Goal: Task Accomplishment & Management: Use online tool/utility

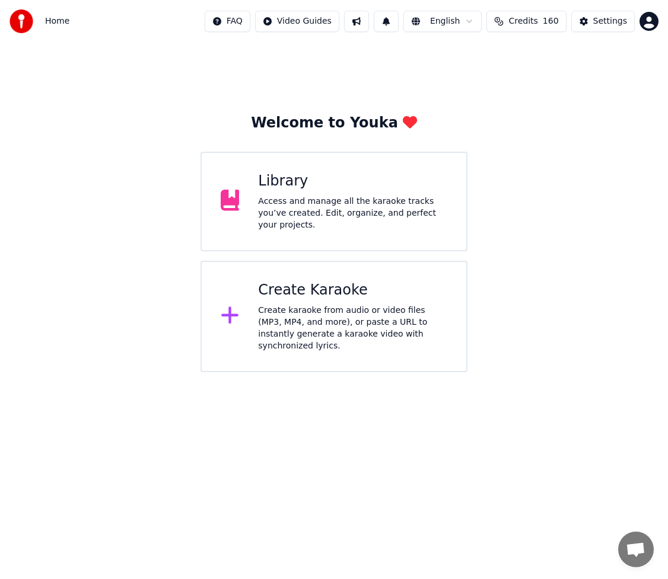
click at [71, 20] on div "Home FAQ Video Guides English Credits 160 Settings" at bounding box center [334, 21] width 668 height 43
click at [535, 12] on button "Credits 160" at bounding box center [525, 21] width 79 height 21
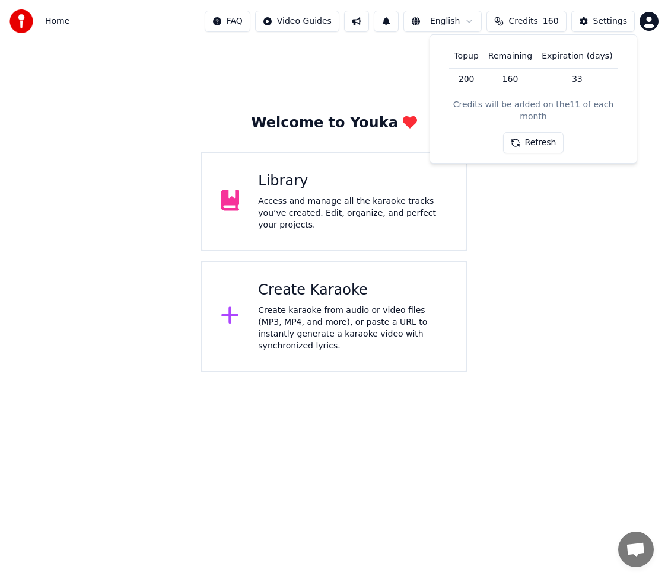
click at [537, 21] on span "Credits" at bounding box center [522, 21] width 29 height 12
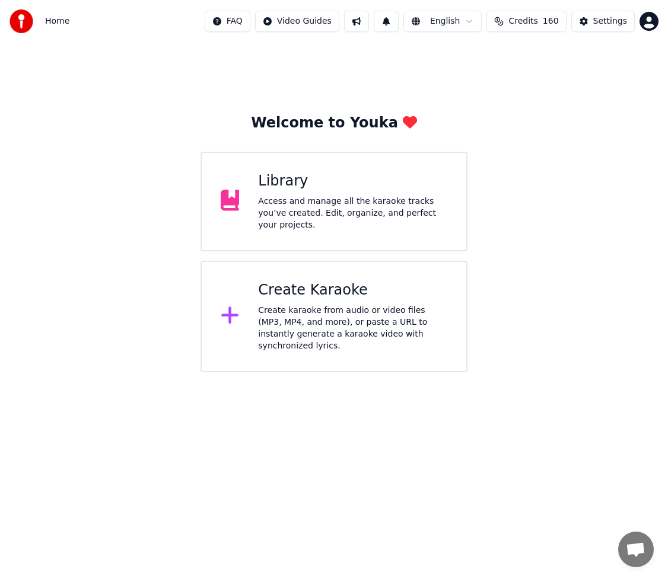
click at [545, 18] on button "Credits 160" at bounding box center [525, 21] width 79 height 21
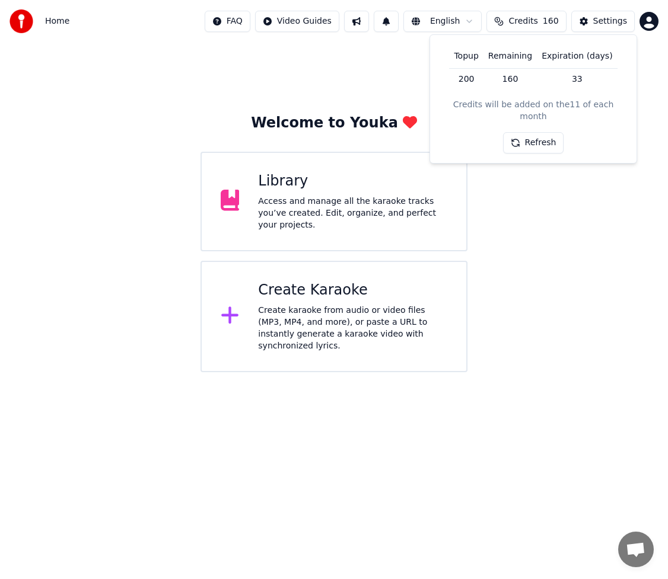
click at [276, 189] on div "Library" at bounding box center [352, 181] width 189 height 19
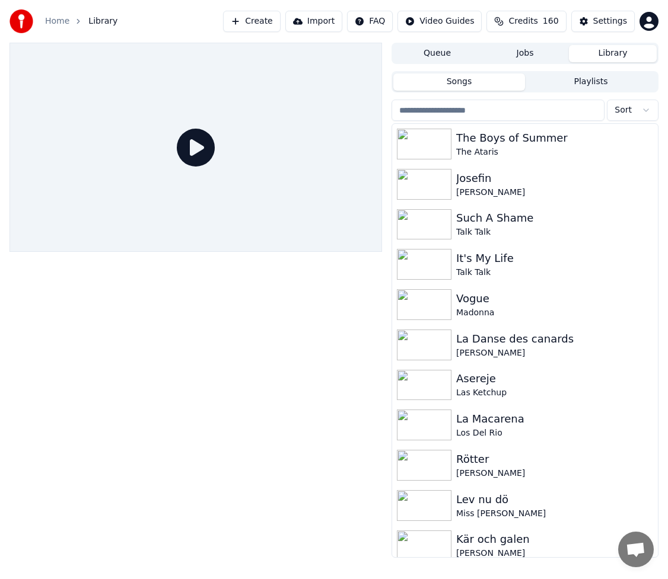
click at [464, 114] on input "search" at bounding box center [497, 110] width 213 height 21
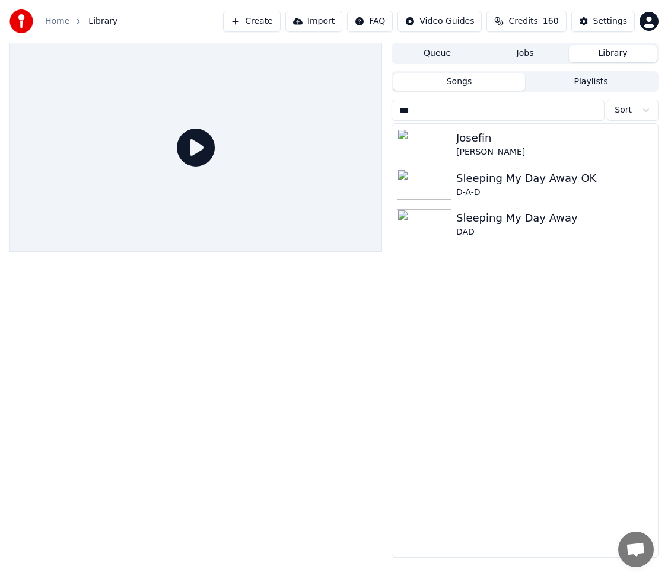
type input "***"
click at [273, 18] on button "Create" at bounding box center [252, 21] width 58 height 21
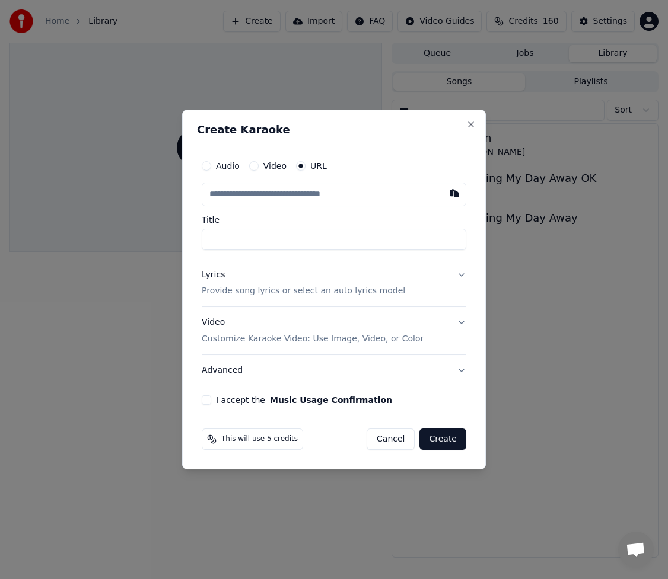
click at [316, 191] on input "text" at bounding box center [334, 195] width 264 height 24
paste input "**********"
type input "**********"
click at [347, 234] on input "**********" at bounding box center [334, 239] width 264 height 21
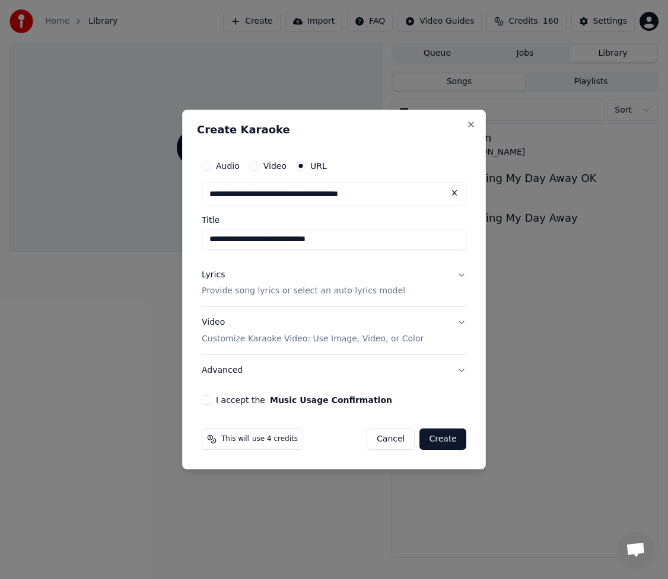
type input "**********"
click at [278, 293] on p "Provide song lyrics or select an auto lyrics model" at bounding box center [303, 292] width 203 height 12
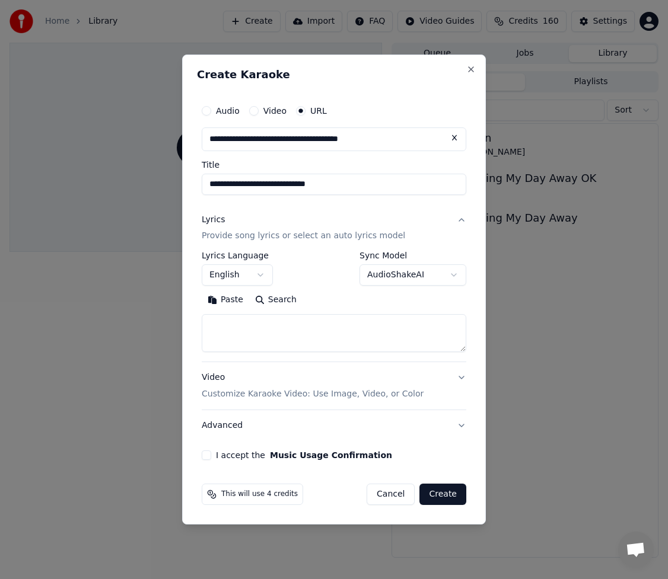
click at [259, 276] on button "English" at bounding box center [237, 275] width 71 height 21
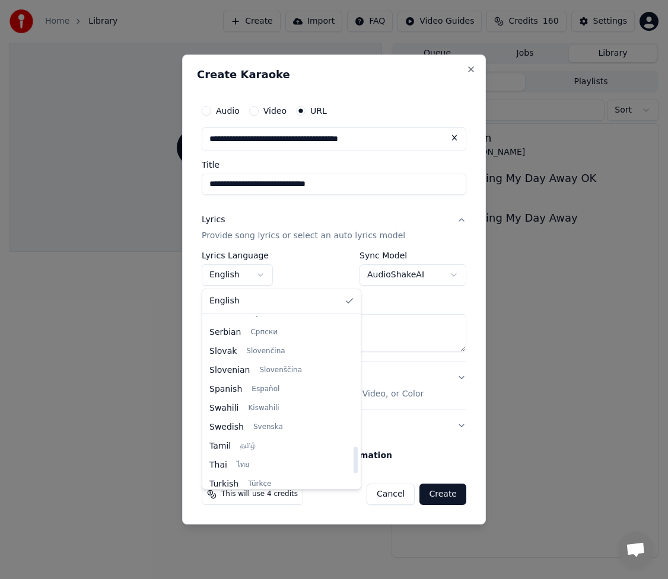
scroll to position [830, 0]
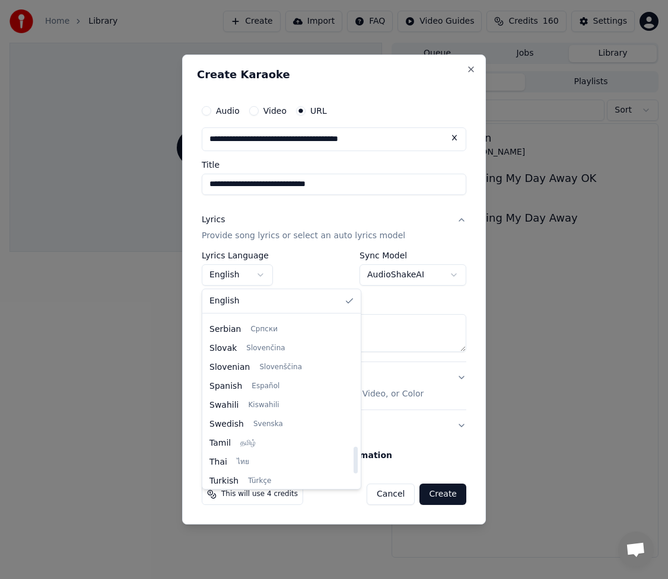
select select "**"
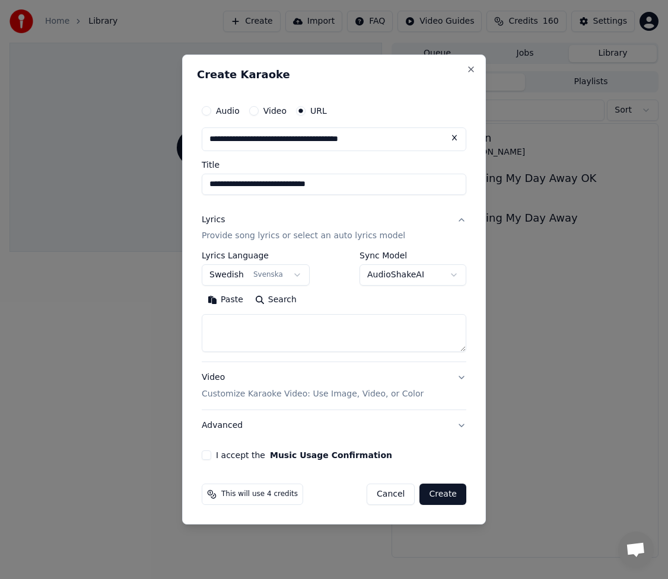
drag, startPoint x: 250, startPoint y: 331, endPoint x: 277, endPoint y: 330, distance: 26.7
click at [250, 331] on textarea at bounding box center [334, 334] width 264 height 38
paste textarea "**********"
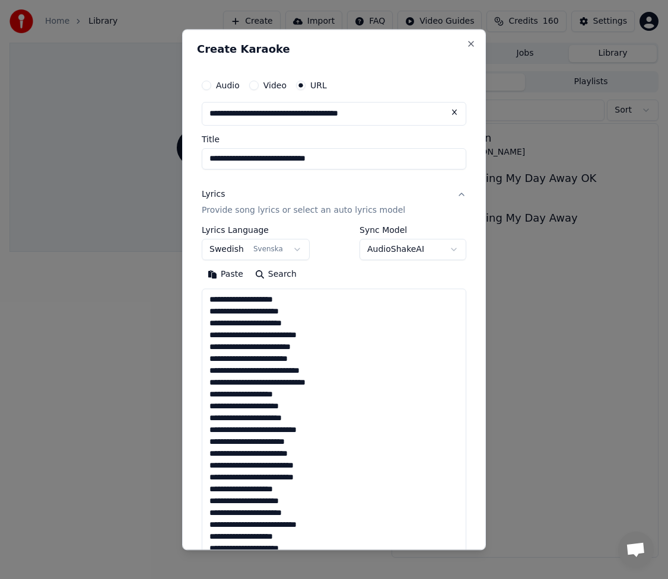
scroll to position [264, 0]
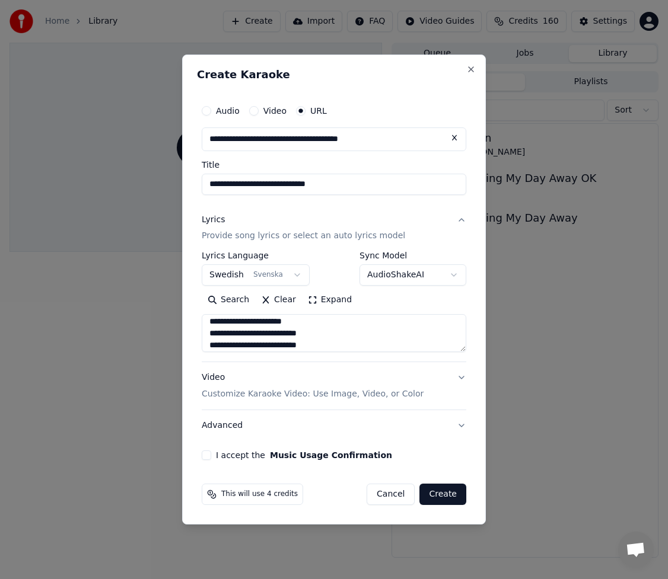
type textarea "**********"
click at [205, 454] on button "I accept the Music Usage Confirmation" at bounding box center [206, 455] width 9 height 9
click at [458, 490] on button "Create" at bounding box center [442, 494] width 47 height 21
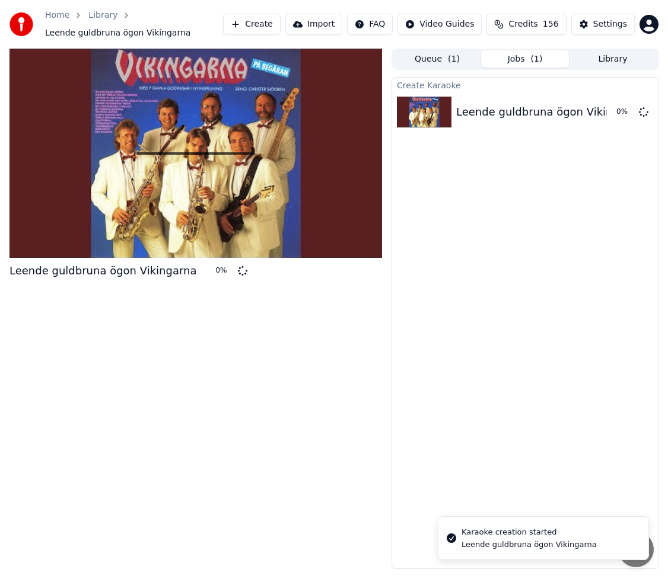
click at [546, 17] on button "Credits 156" at bounding box center [525, 24] width 79 height 21
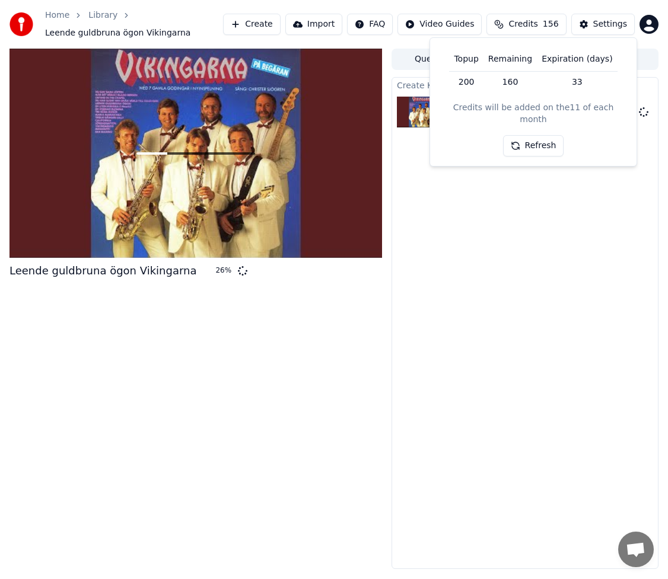
click at [474, 263] on div "Create Karaoke Leende guldbruna ögon [DEMOGRAPHIC_DATA] 26 %" at bounding box center [524, 323] width 267 height 492
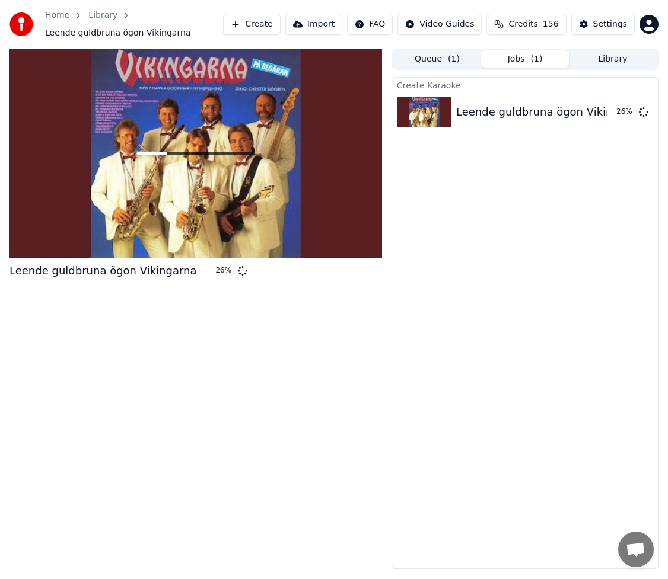
click at [618, 63] on button "Library" at bounding box center [613, 58] width 88 height 17
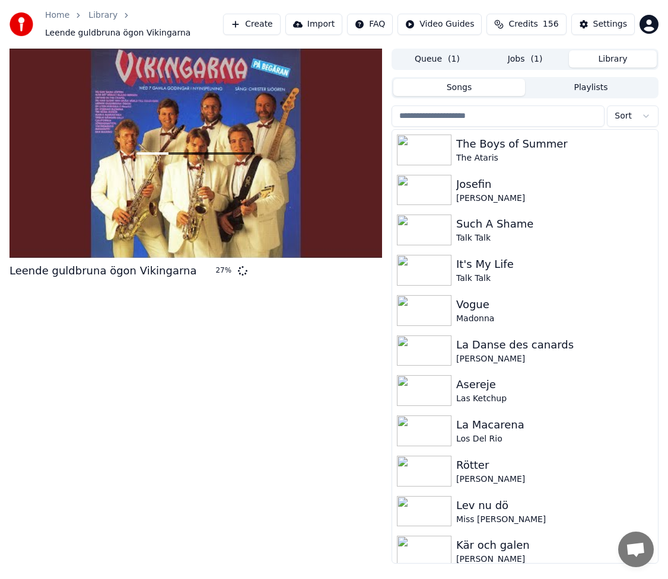
click at [537, 114] on input "search" at bounding box center [497, 116] width 213 height 21
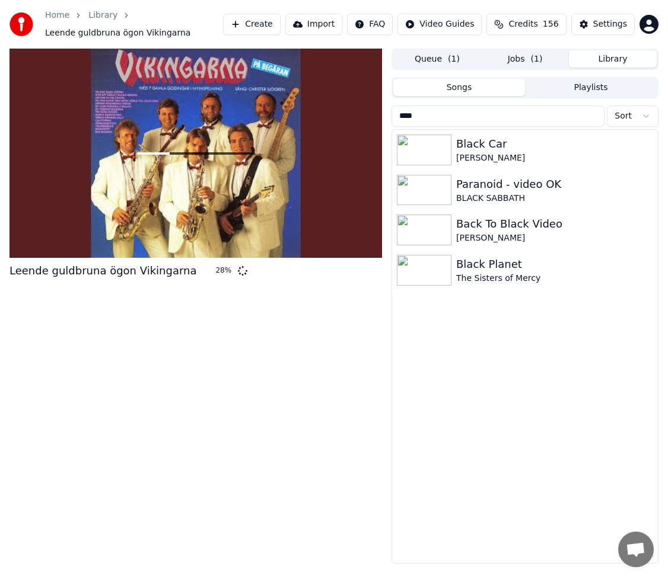
type input "****"
click at [622, 57] on button "Library" at bounding box center [613, 58] width 88 height 17
click at [537, 113] on input "****" at bounding box center [497, 116] width 213 height 21
click at [593, 116] on input "****" at bounding box center [497, 116] width 213 height 21
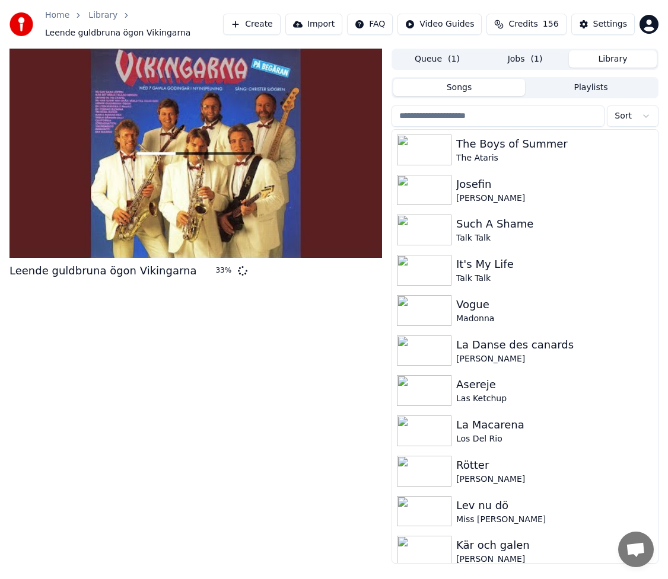
click at [516, 117] on input "search" at bounding box center [497, 116] width 213 height 21
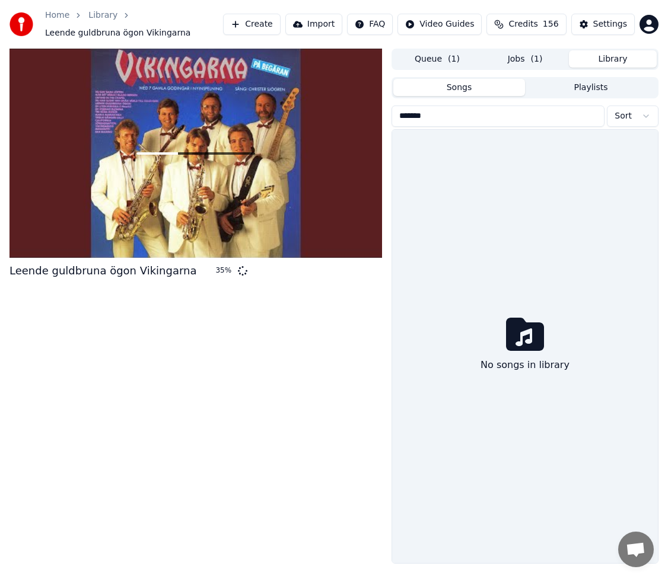
type input "*******"
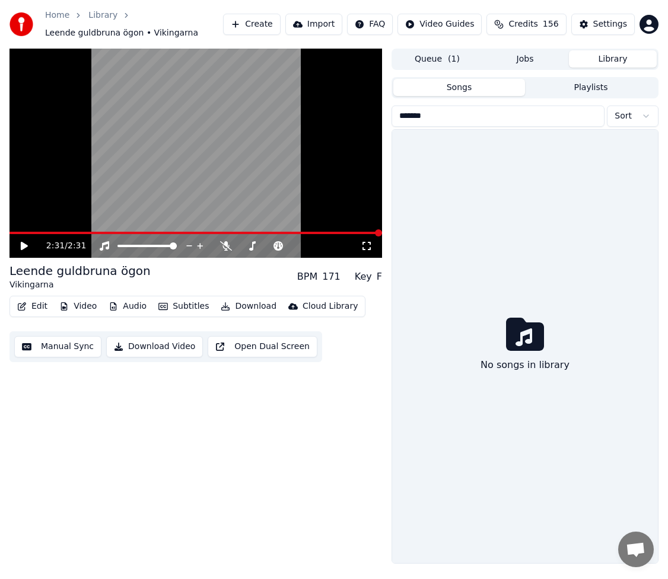
click at [272, 11] on div "Home Library Leende guldbruna ögon • Vikingarna Create Import FAQ Video Guides …" at bounding box center [334, 24] width 668 height 49
click at [279, 25] on button "Create" at bounding box center [252, 24] width 58 height 21
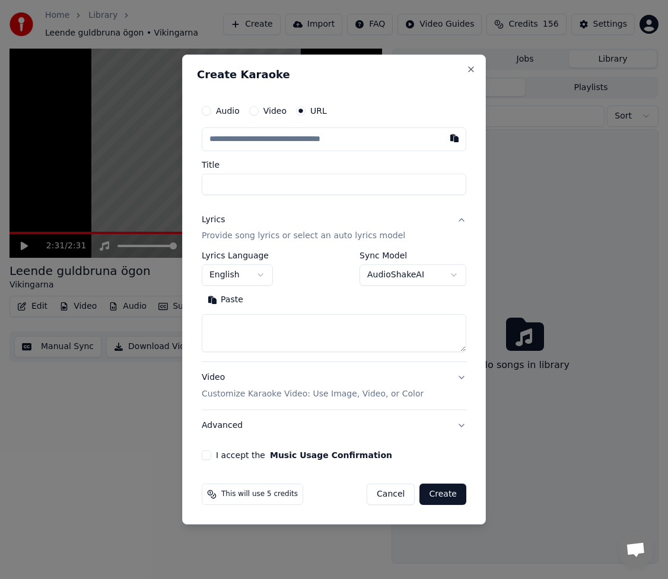
type input "**********"
click at [337, 186] on input "**********" at bounding box center [334, 184] width 264 height 21
type input "**********"
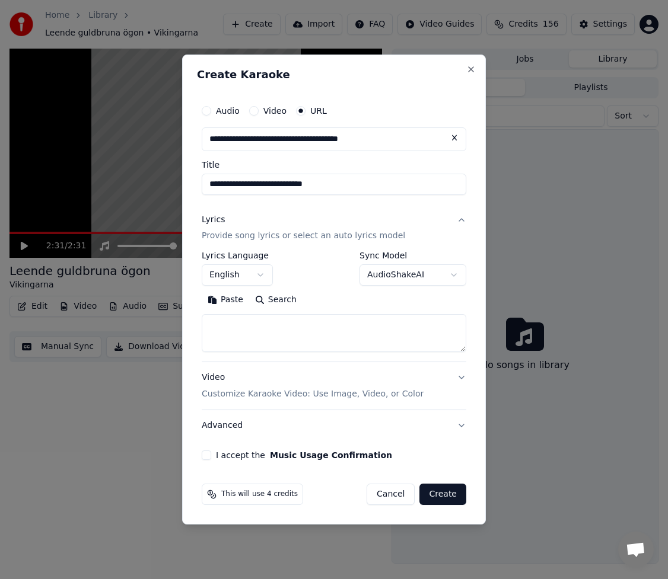
type input "**********"
click at [251, 280] on button "English" at bounding box center [237, 275] width 71 height 21
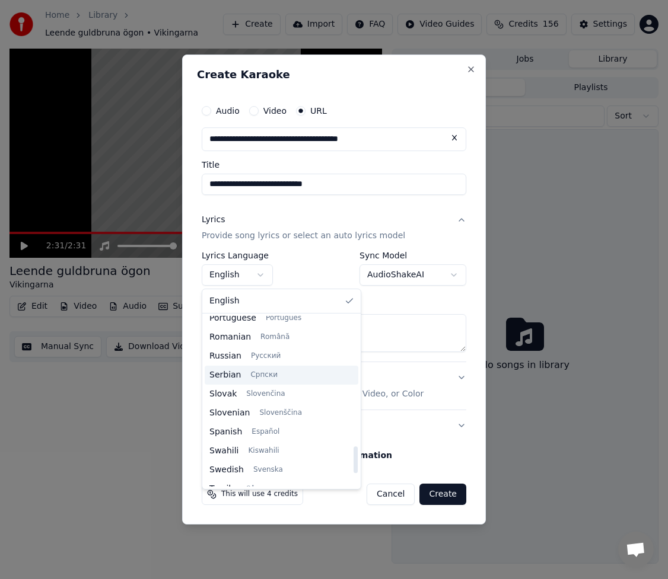
scroll to position [830, 0]
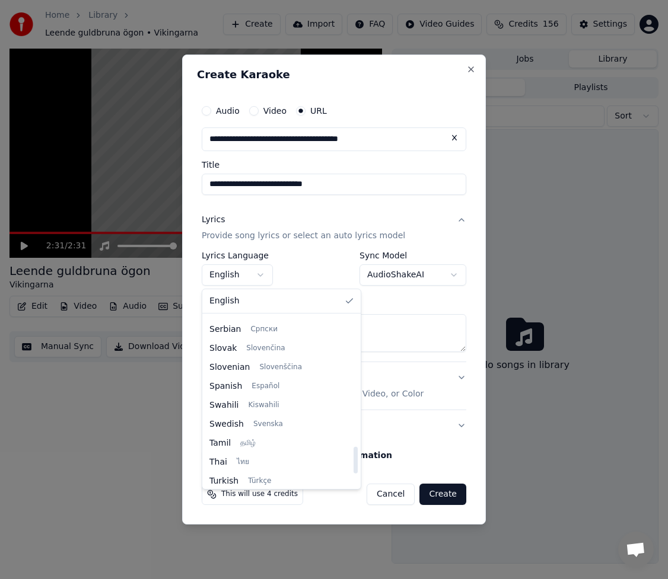
select select "**"
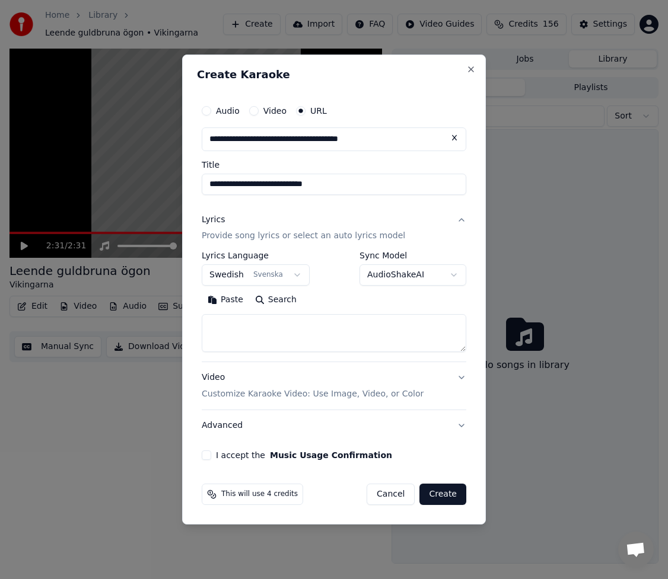
click at [285, 321] on textarea at bounding box center [334, 334] width 264 height 38
paste textarea "**********"
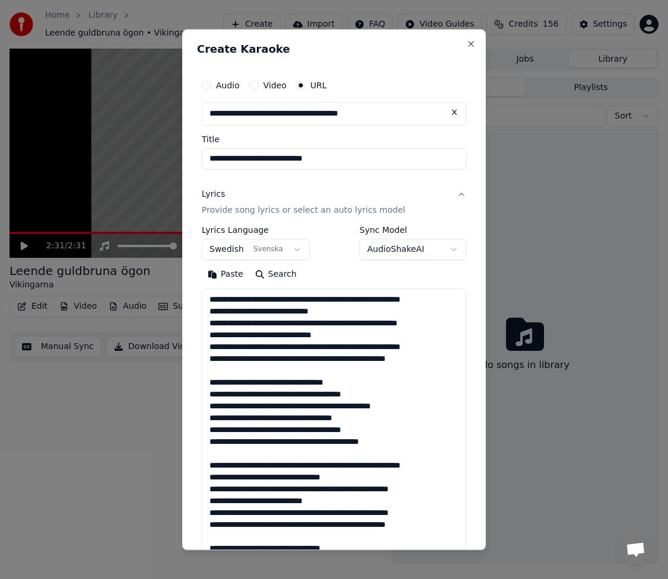
scroll to position [465, 0]
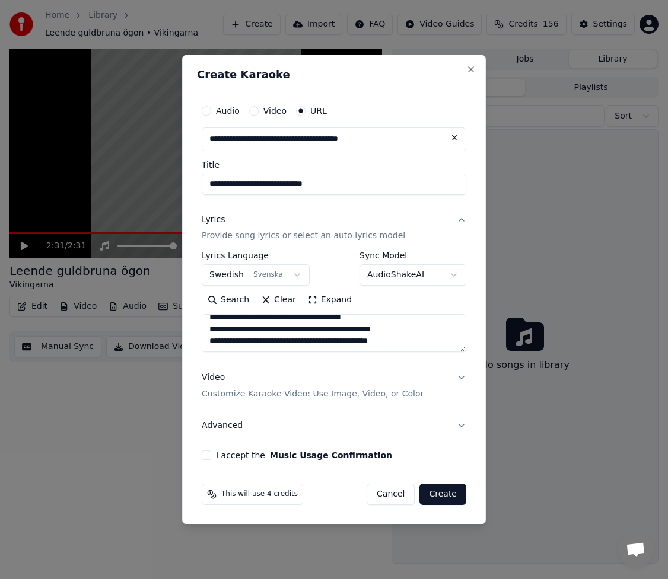
type textarea "**********"
click at [201, 494] on div "This will use 4 credits Cancel Create" at bounding box center [334, 494] width 274 height 31
click at [200, 453] on div "**********" at bounding box center [334, 279] width 274 height 371
click at [207, 455] on button "I accept the Music Usage Confirmation" at bounding box center [206, 455] width 9 height 9
click at [447, 486] on button "Create" at bounding box center [442, 494] width 47 height 21
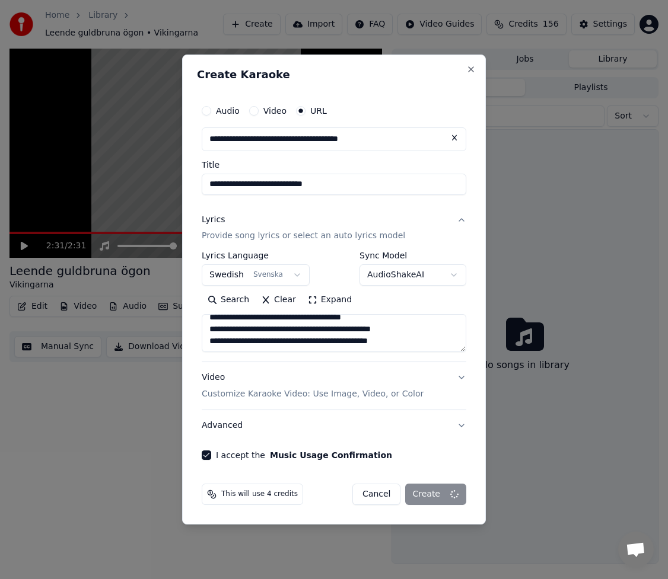
select select
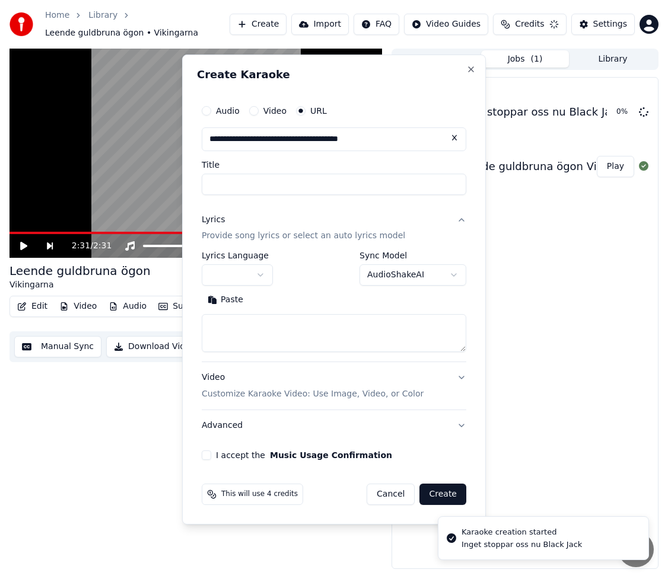
scroll to position [0, 0]
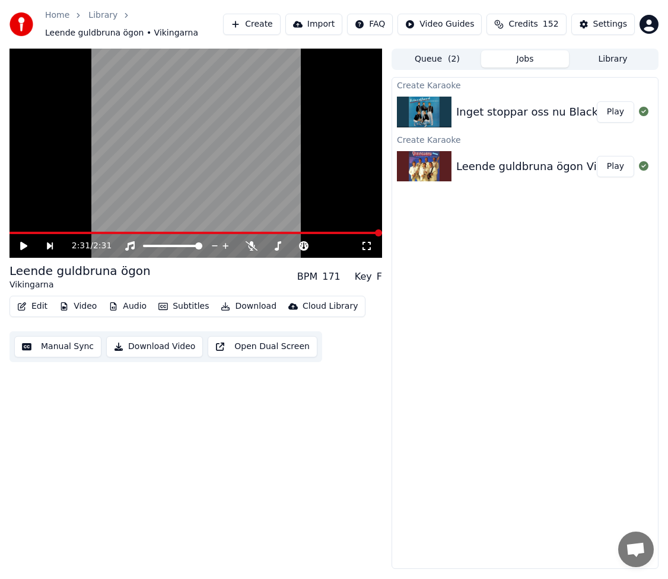
click at [630, 51] on button "Library" at bounding box center [613, 58] width 88 height 17
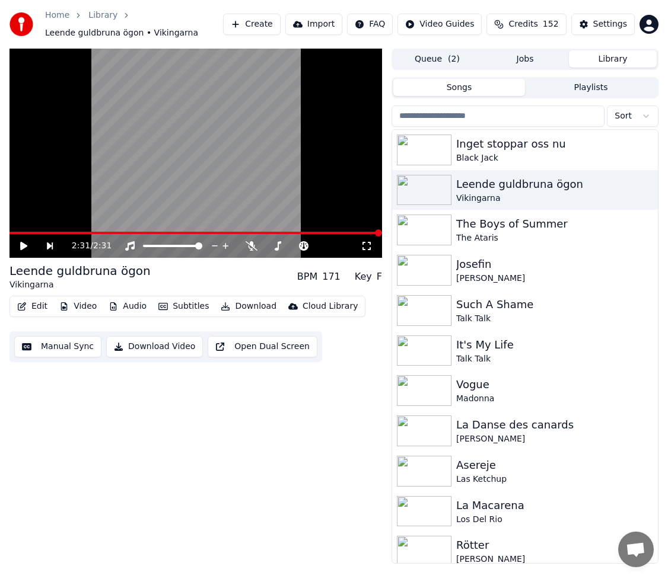
click at [496, 115] on input "search" at bounding box center [497, 116] width 213 height 21
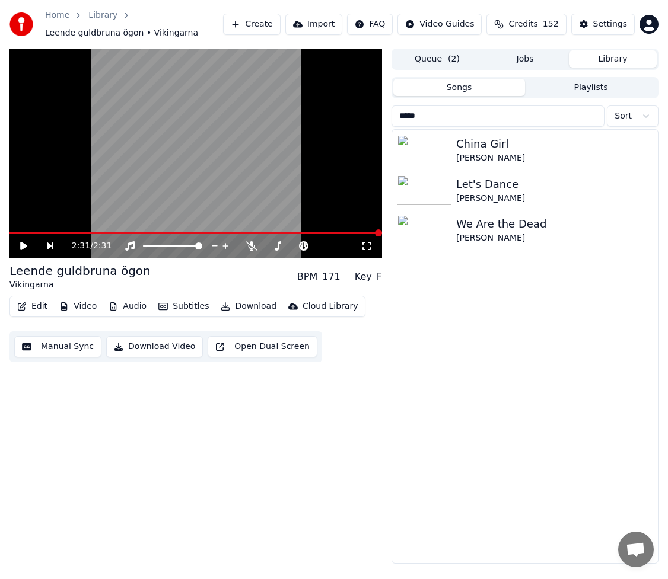
type input "*****"
drag, startPoint x: 430, startPoint y: 63, endPoint x: 525, endPoint y: 58, distance: 94.4
click at [430, 63] on button "Queue ( 2 )" at bounding box center [437, 58] width 88 height 17
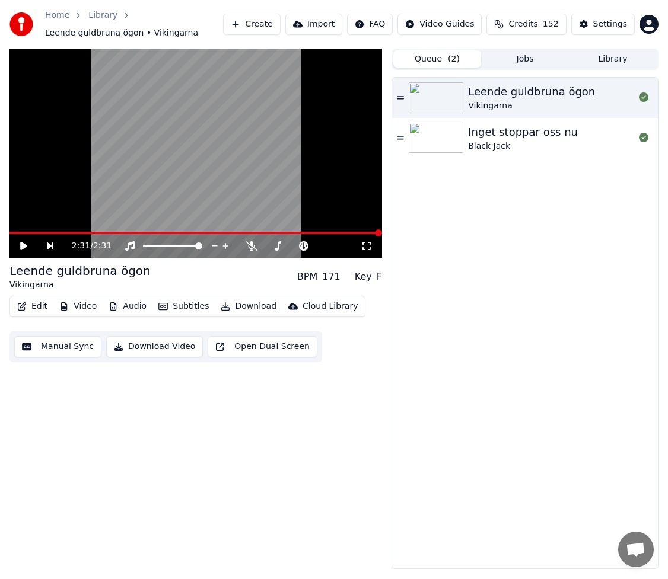
click at [516, 94] on div "Leende guldbruna ögon" at bounding box center [531, 92] width 127 height 17
click at [117, 233] on span at bounding box center [195, 233] width 372 height 2
click at [144, 232] on span at bounding box center [195, 233] width 372 height 2
click at [166, 232] on span at bounding box center [195, 233] width 372 height 2
click at [186, 232] on span at bounding box center [195, 233] width 372 height 2
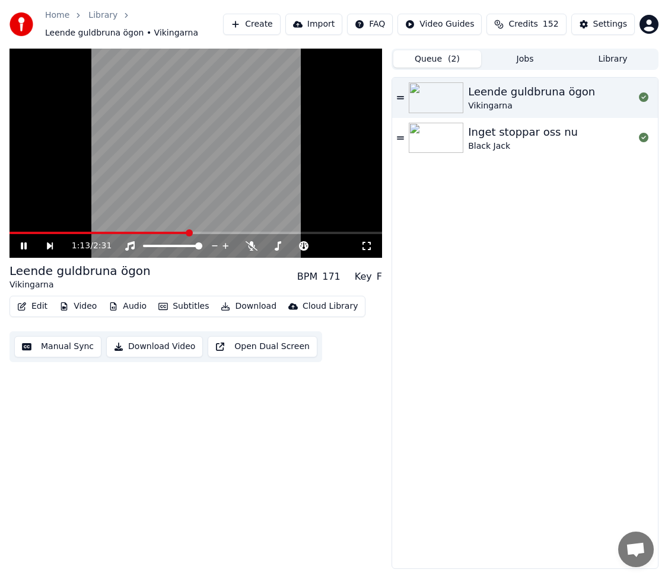
click at [210, 233] on span at bounding box center [195, 233] width 372 height 2
drag, startPoint x: 234, startPoint y: 231, endPoint x: 252, endPoint y: 232, distance: 18.4
click at [234, 231] on video at bounding box center [195, 153] width 372 height 209
click at [247, 232] on span at bounding box center [195, 233] width 372 height 2
click at [18, 247] on div "1:37 / 2:31" at bounding box center [195, 246] width 363 height 12
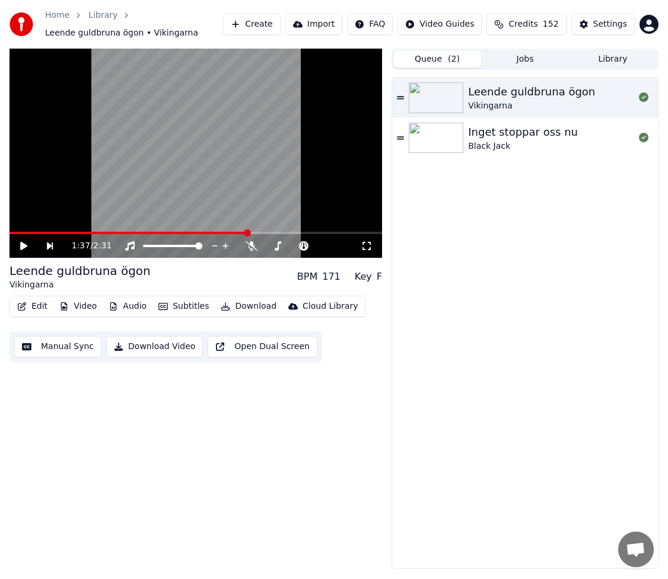
click at [24, 245] on icon at bounding box center [23, 246] width 7 height 8
click at [272, 232] on span at bounding box center [195, 233] width 372 height 2
click at [305, 234] on span at bounding box center [195, 233] width 372 height 2
click at [539, 139] on div "Inget stoppar oss nu" at bounding box center [523, 132] width 110 height 17
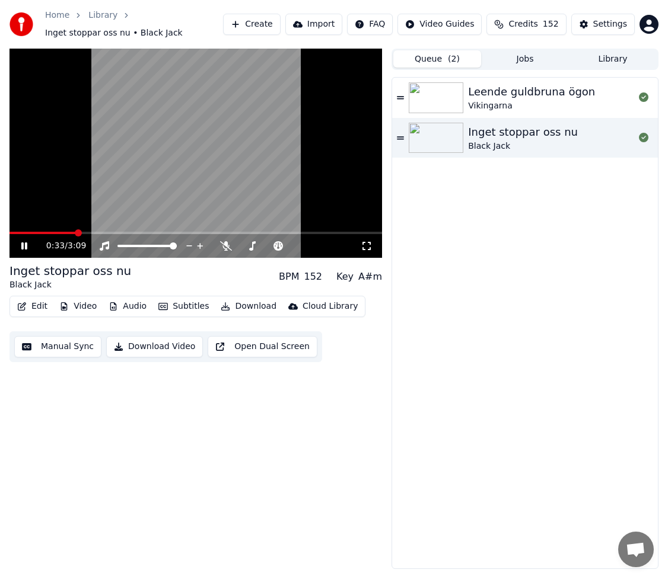
click at [27, 248] on icon at bounding box center [32, 245] width 27 height 9
drag, startPoint x: 20, startPoint y: 248, endPoint x: 26, endPoint y: 251, distance: 6.9
click at [20, 248] on icon at bounding box center [32, 245] width 27 height 9
click at [21, 250] on icon at bounding box center [32, 245] width 27 height 9
click at [30, 249] on icon at bounding box center [32, 245] width 27 height 9
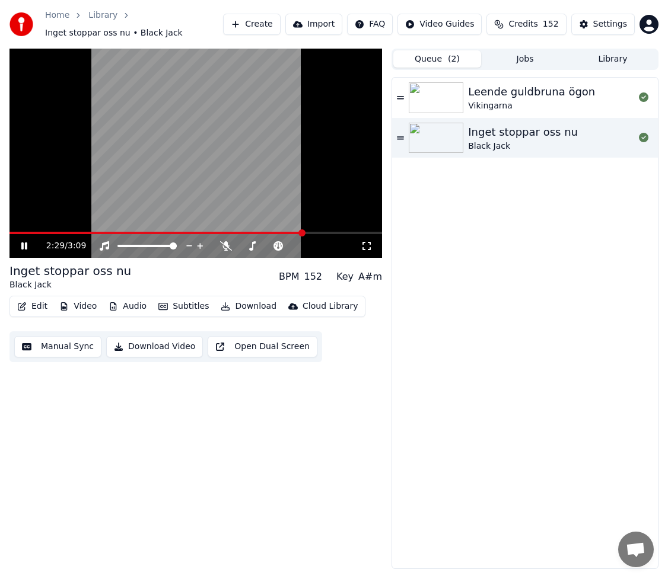
click at [27, 243] on icon at bounding box center [32, 245] width 27 height 9
click at [28, 241] on div "2:30 / 3:09" at bounding box center [195, 246] width 363 height 12
click at [20, 251] on icon at bounding box center [32, 245] width 27 height 9
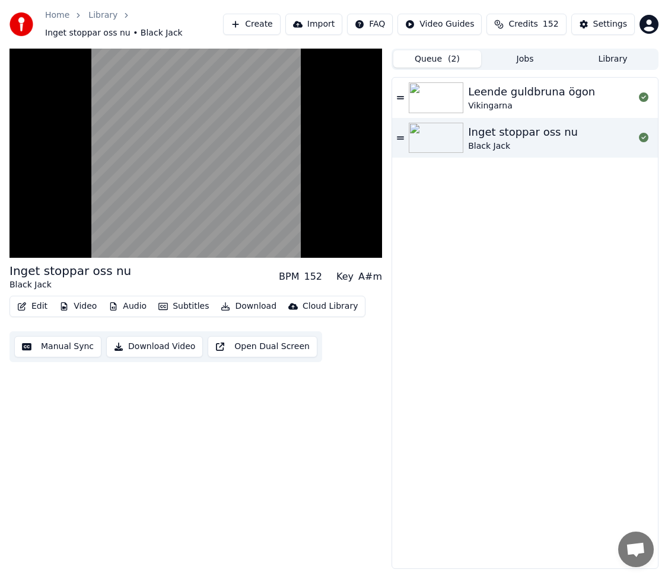
click at [40, 306] on button "Edit" at bounding box center [32, 306] width 40 height 17
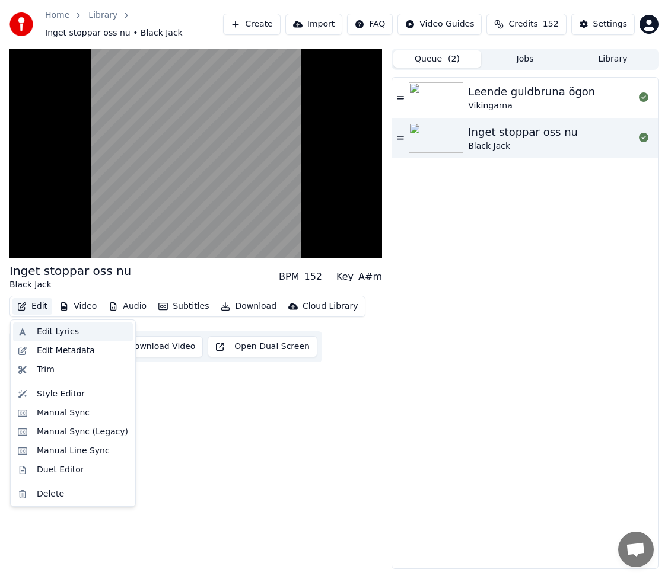
click at [56, 334] on div "Edit Lyrics" at bounding box center [58, 332] width 42 height 12
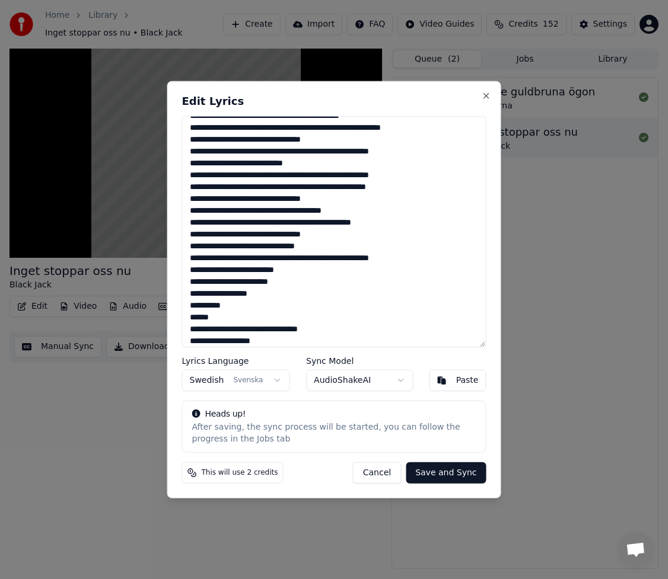
scroll to position [217, 0]
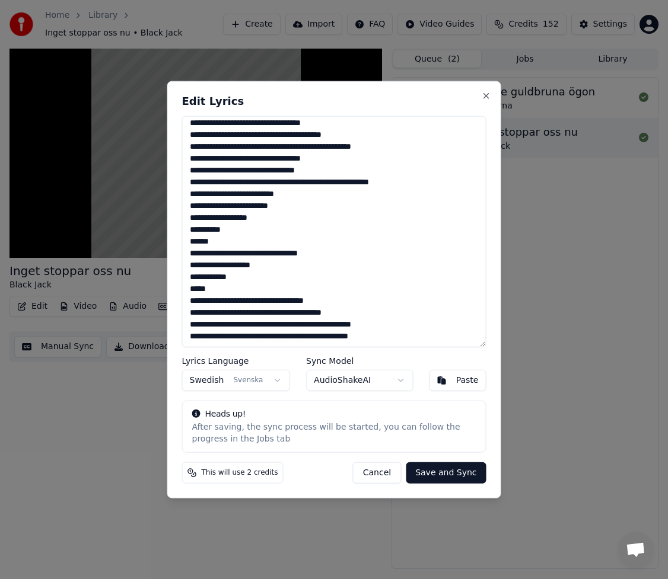
drag, startPoint x: 190, startPoint y: 210, endPoint x: 251, endPoint y: 283, distance: 95.6
click at [251, 283] on textarea at bounding box center [334, 232] width 304 height 232
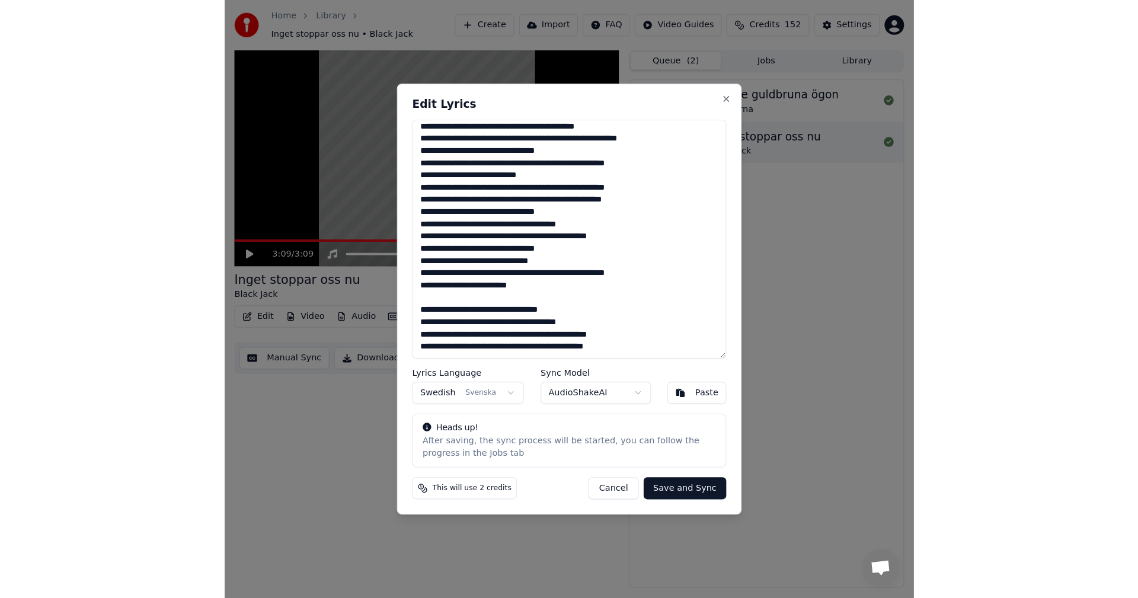
scroll to position [135, 0]
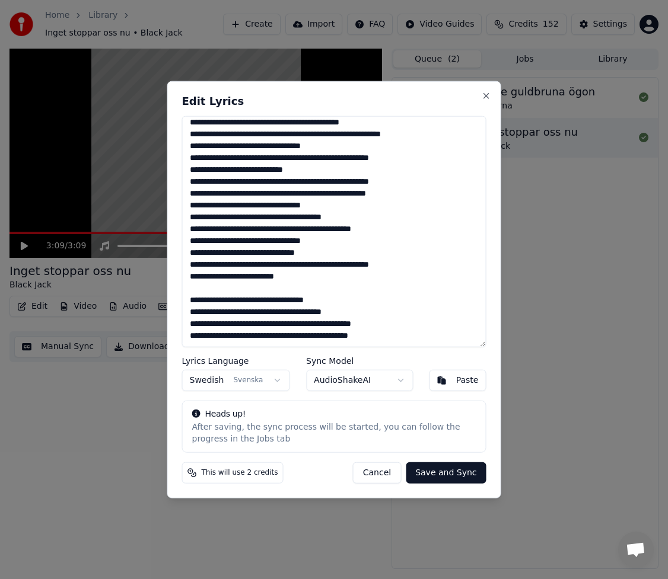
drag, startPoint x: 315, startPoint y: 282, endPoint x: 170, endPoint y: 272, distance: 145.6
click at [170, 272] on div "Edit Lyrics Lyrics Language Swedish Svenska Sync Model AudioShakeAI Paste Heads…" at bounding box center [334, 290] width 334 height 418
type textarea "**********"
drag, startPoint x: 346, startPoint y: 283, endPoint x: 362, endPoint y: 283, distance: 16.6
click at [346, 283] on textarea at bounding box center [334, 232] width 304 height 232
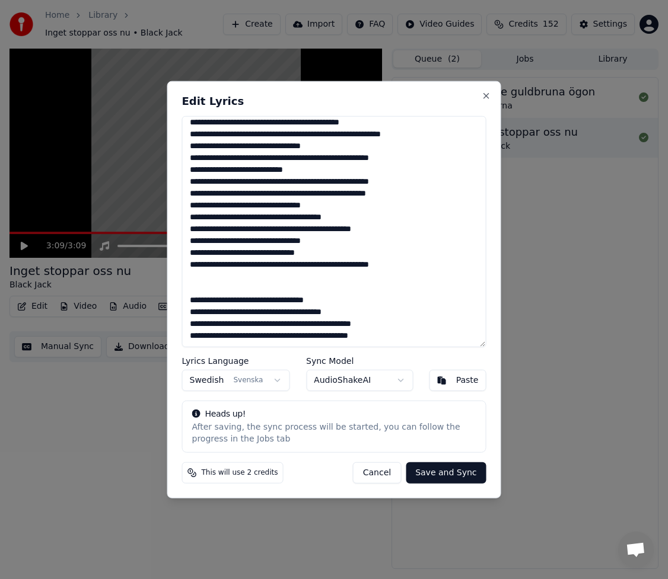
click at [457, 480] on button "Save and Sync" at bounding box center [446, 472] width 80 height 21
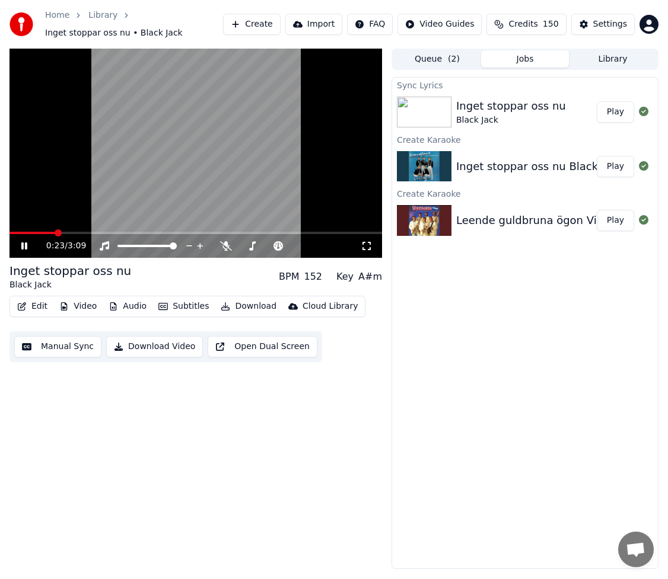
click at [295, 234] on span at bounding box center [195, 233] width 372 height 2
click at [305, 232] on span at bounding box center [195, 233] width 372 height 2
click at [326, 231] on video at bounding box center [195, 153] width 372 height 209
click at [326, 233] on span at bounding box center [195, 233] width 372 height 2
click at [22, 247] on icon at bounding box center [24, 246] width 7 height 8
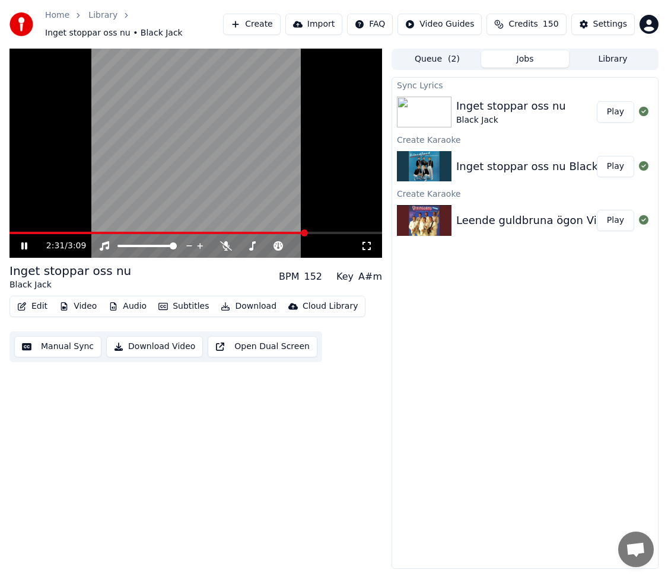
click at [307, 232] on span at bounding box center [157, 233] width 297 height 2
click at [615, 222] on button "Play" at bounding box center [614, 220] width 37 height 21
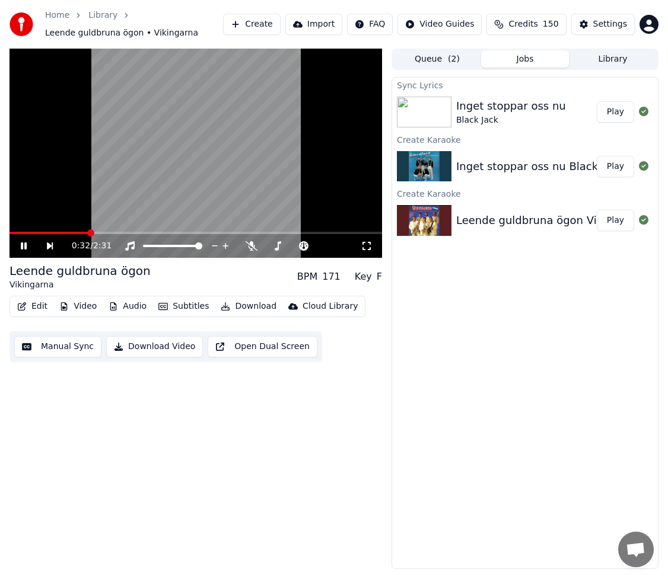
click at [82, 302] on button "Video" at bounding box center [78, 306] width 47 height 17
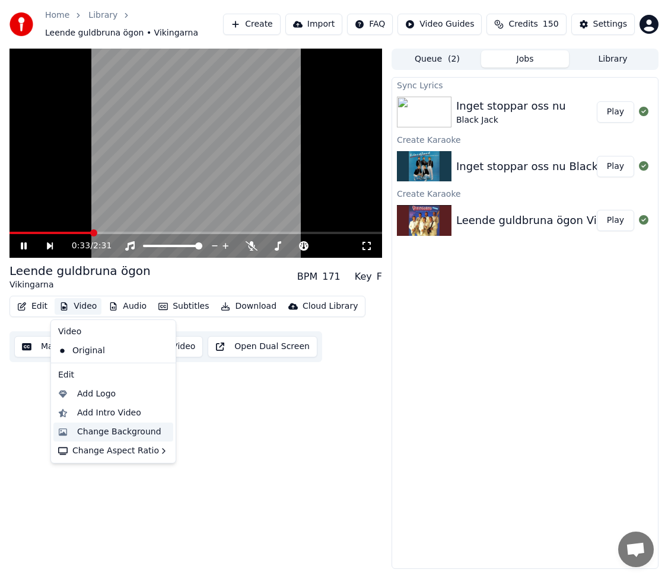
click at [121, 435] on div "Change Background" at bounding box center [119, 432] width 84 height 12
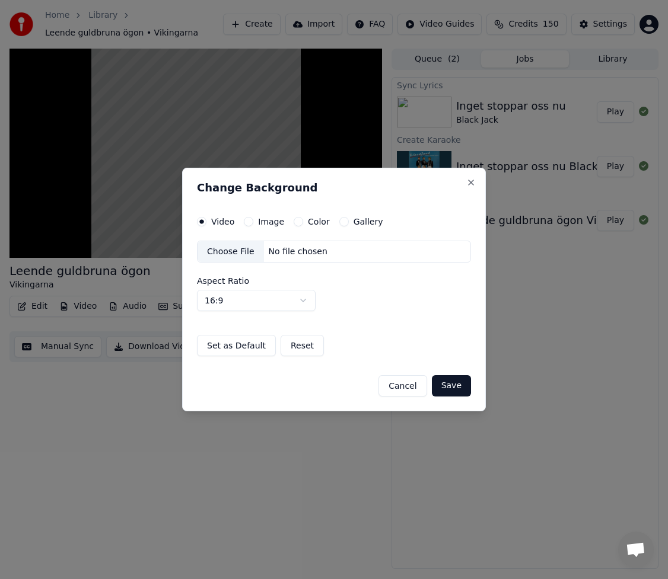
click at [340, 222] on button "Gallery" at bounding box center [343, 221] width 9 height 9
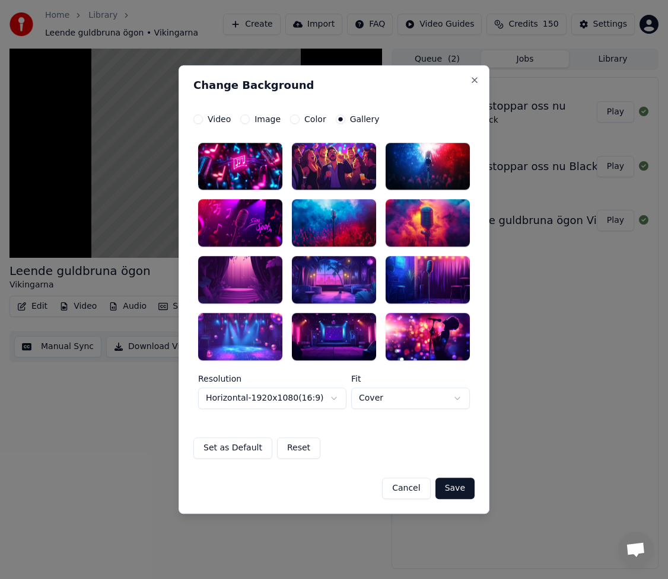
click at [429, 211] on div at bounding box center [427, 223] width 84 height 47
click at [460, 495] on button "Save" at bounding box center [454, 488] width 39 height 21
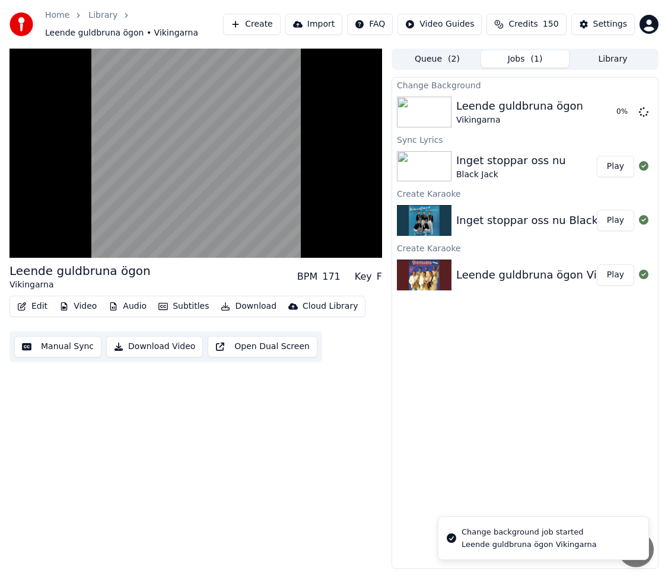
click at [534, 222] on div "Inget stoppar oss nu Black Jack" at bounding box center [539, 220] width 167 height 17
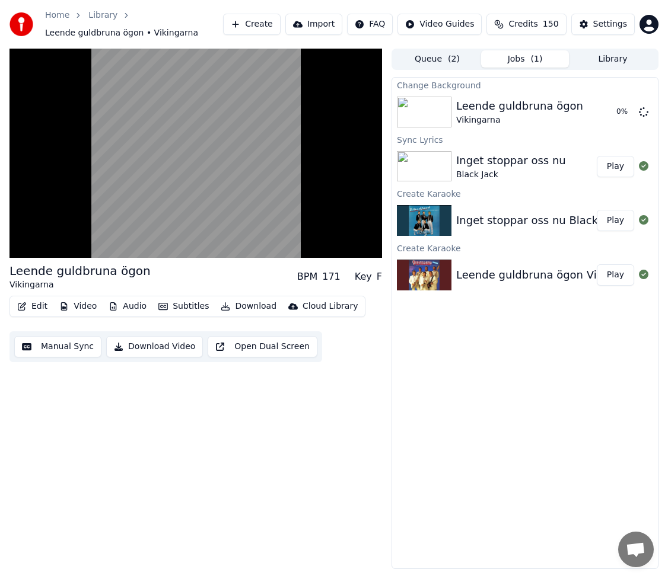
click at [618, 219] on button "Play" at bounding box center [614, 220] width 37 height 21
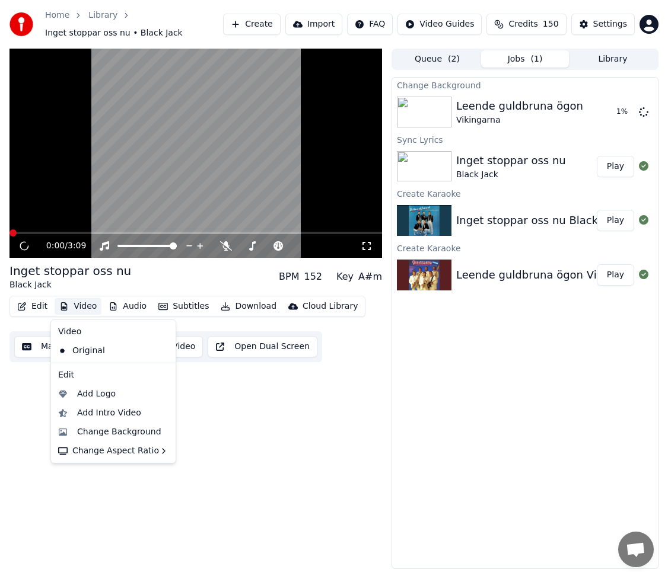
click at [71, 304] on button "Video" at bounding box center [78, 306] width 47 height 17
click at [135, 432] on div "Change Background" at bounding box center [119, 432] width 84 height 12
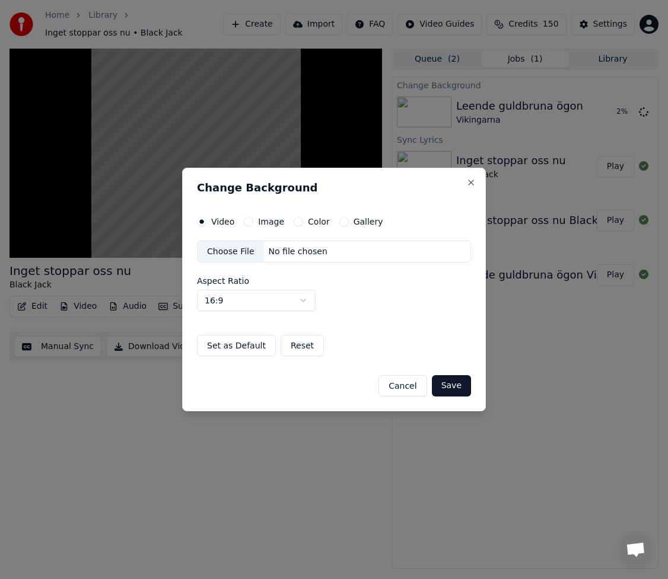
click at [339, 221] on button "Gallery" at bounding box center [343, 221] width 9 height 9
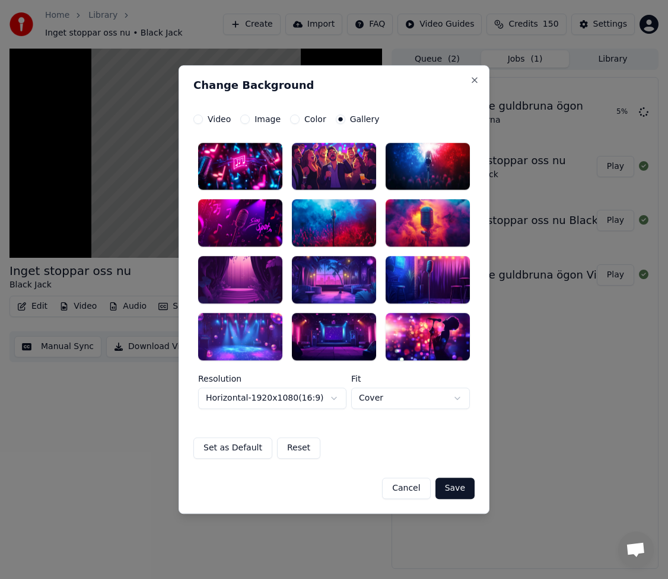
click at [442, 215] on div at bounding box center [427, 223] width 84 height 47
click at [467, 492] on button "Save" at bounding box center [454, 488] width 39 height 21
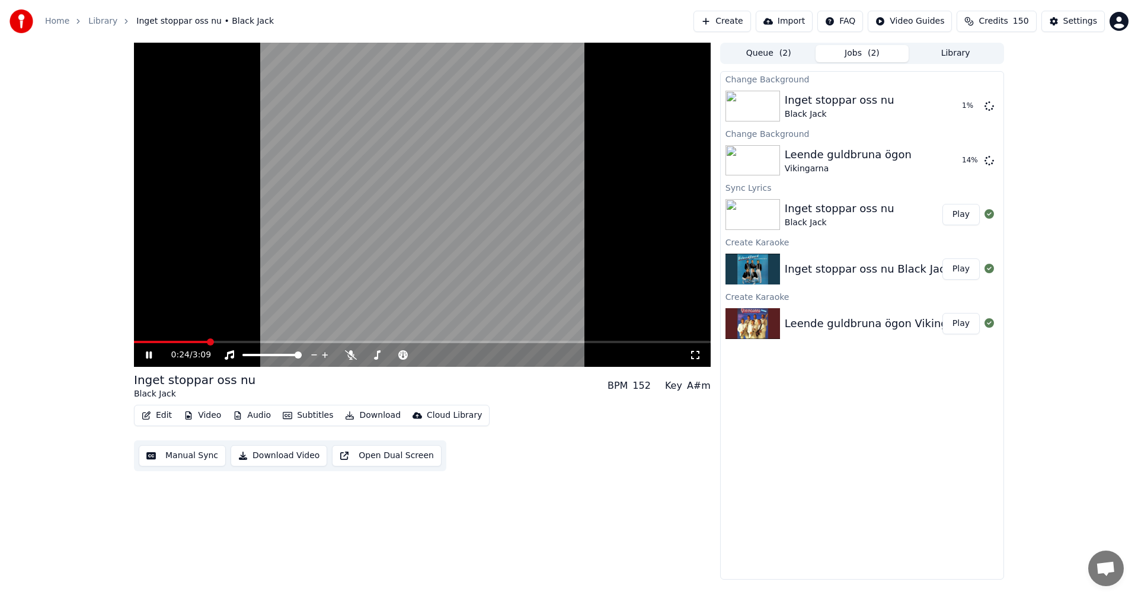
click at [148, 358] on icon at bounding box center [149, 355] width 6 height 7
click at [968, 102] on button "Play" at bounding box center [961, 105] width 37 height 21
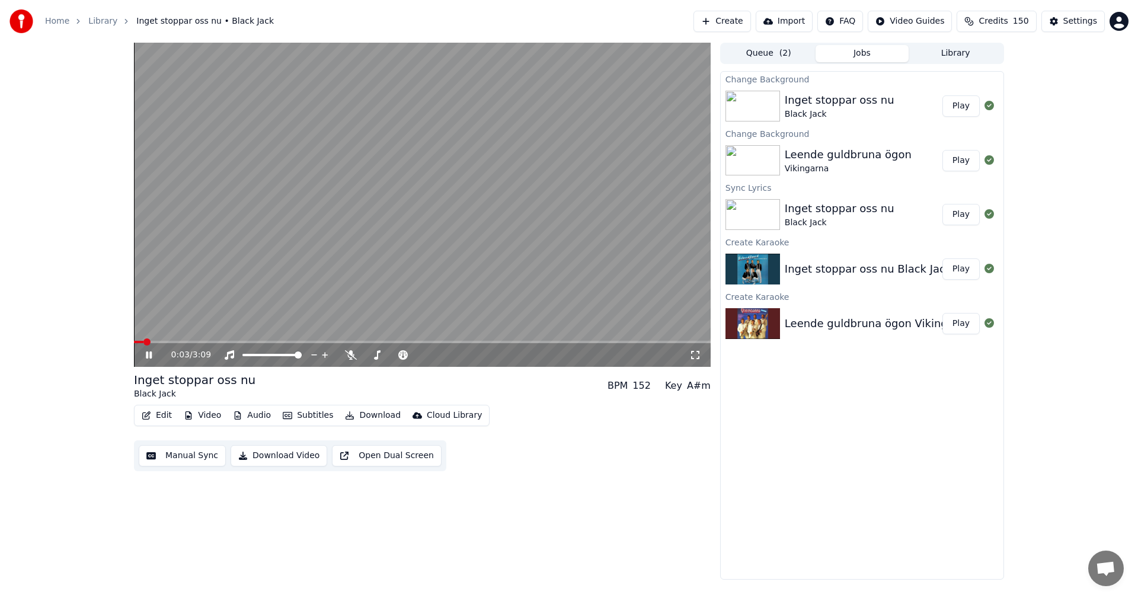
click at [152, 352] on icon at bounding box center [157, 354] width 28 height 9
click at [372, 413] on button "Download" at bounding box center [372, 415] width 65 height 17
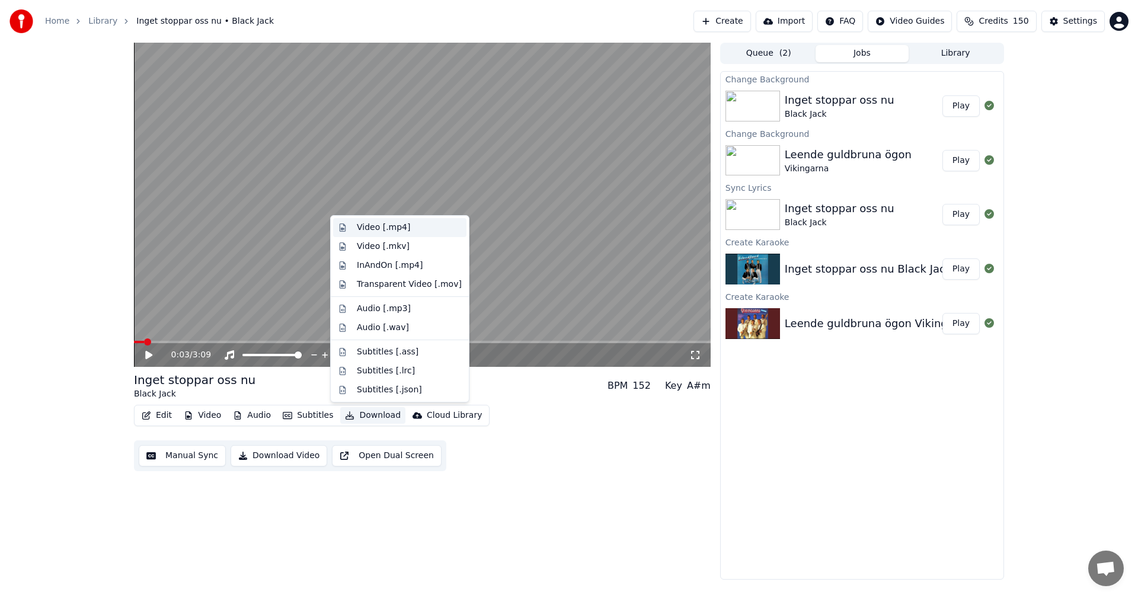
click at [411, 230] on div "Video [.mp4]" at bounding box center [409, 228] width 105 height 12
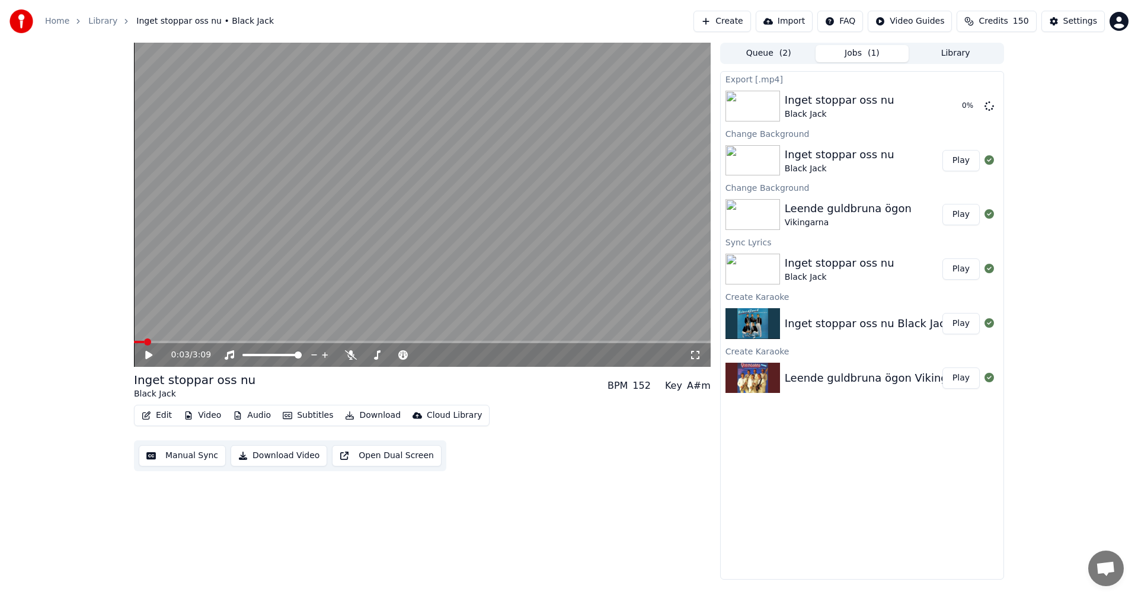
click at [878, 212] on div "Leende guldbruna ögon" at bounding box center [848, 208] width 127 height 17
click at [967, 212] on button "Play" at bounding box center [961, 214] width 37 height 21
click at [358, 415] on button "Download" at bounding box center [372, 415] width 65 height 17
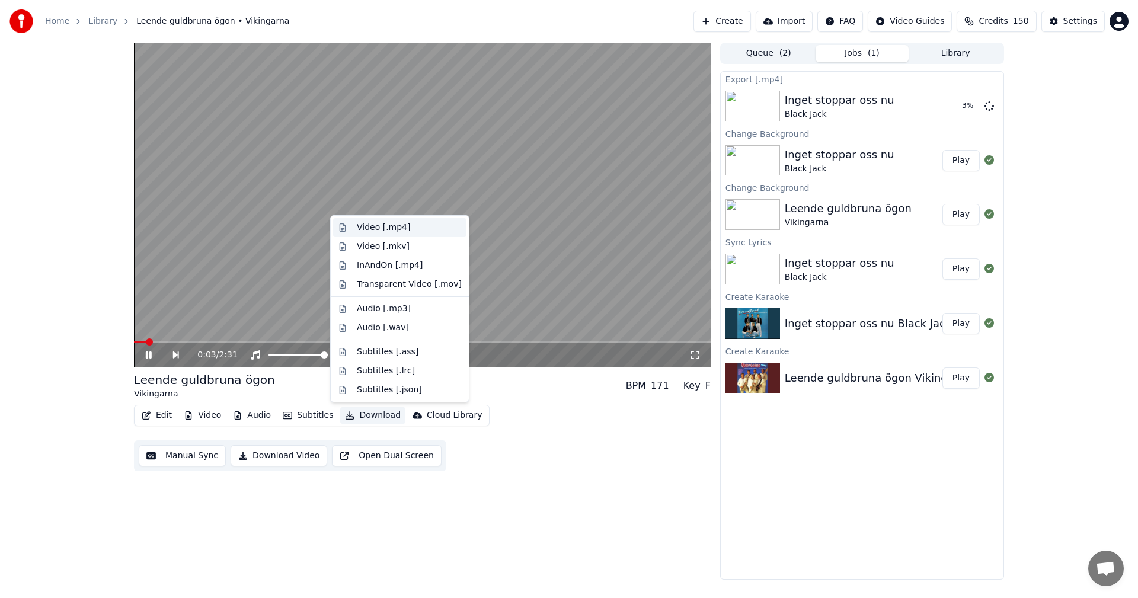
click at [393, 228] on div "Video [.mp4]" at bounding box center [383, 228] width 53 height 12
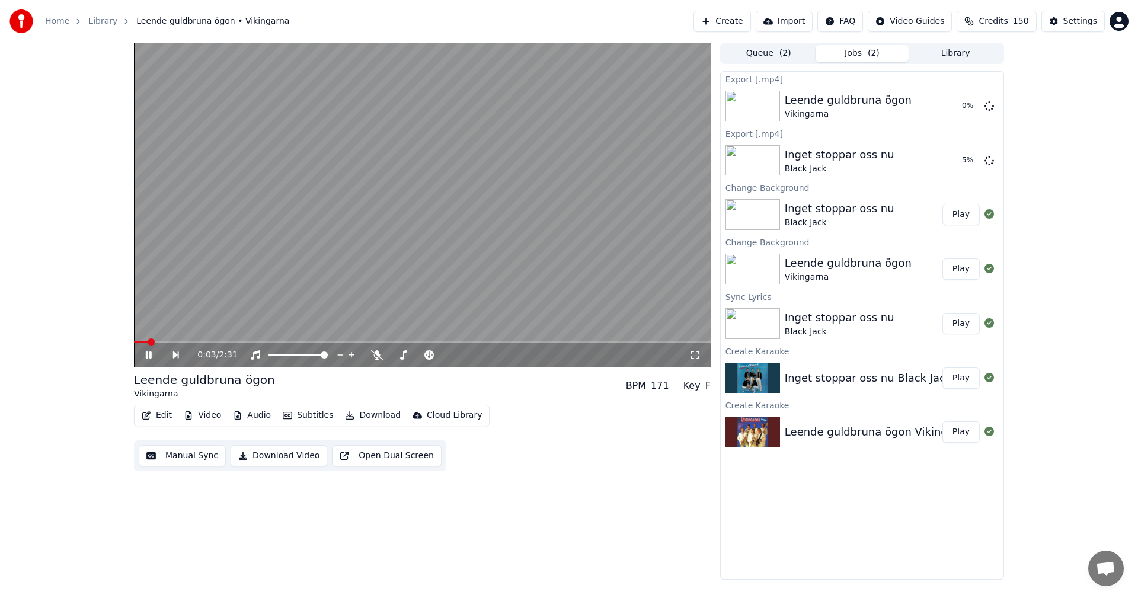
click at [151, 353] on icon at bounding box center [149, 355] width 6 height 7
click at [751, 22] on button "Create" at bounding box center [723, 21] width 58 height 21
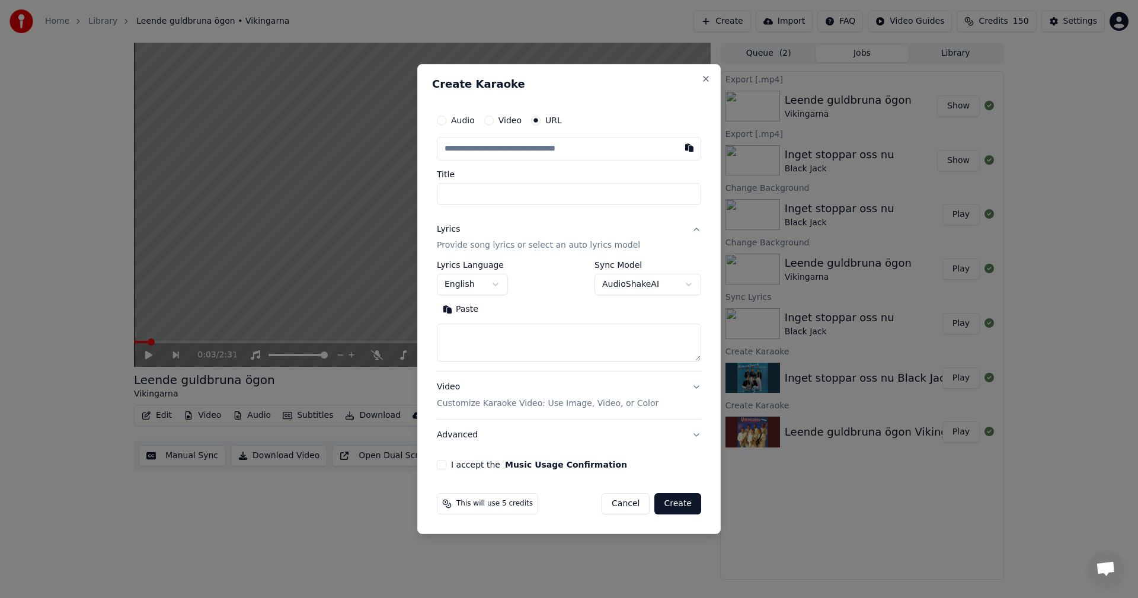
type input "**********"
click at [586, 194] on input "**********" at bounding box center [569, 193] width 264 height 21
type input "**********"
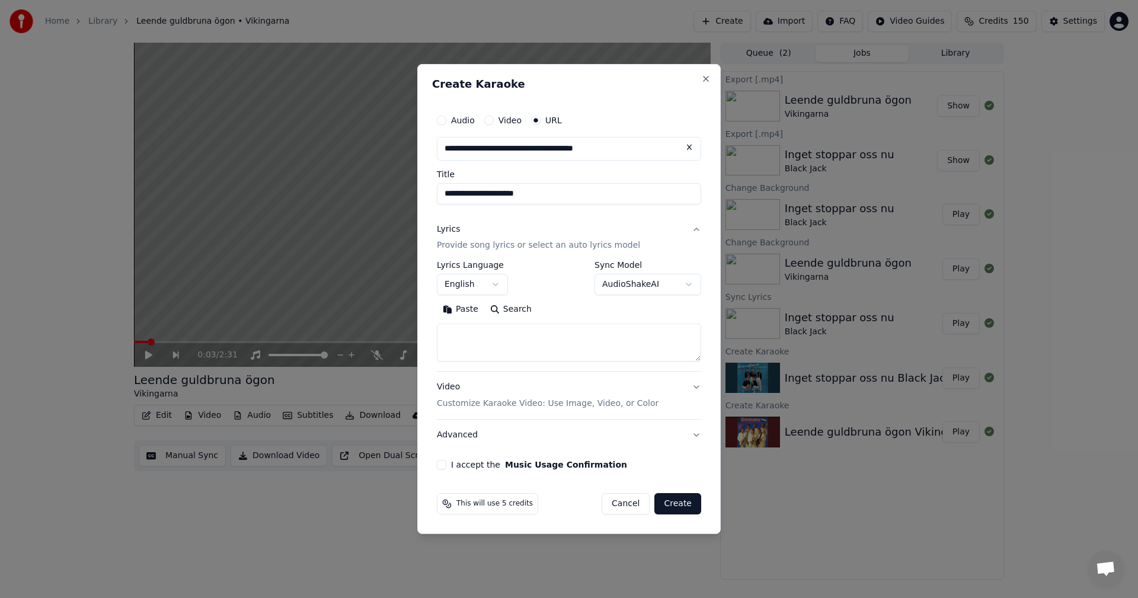
type input "**********"
click at [628, 343] on textarea at bounding box center [569, 343] width 264 height 38
paste textarea "**********"
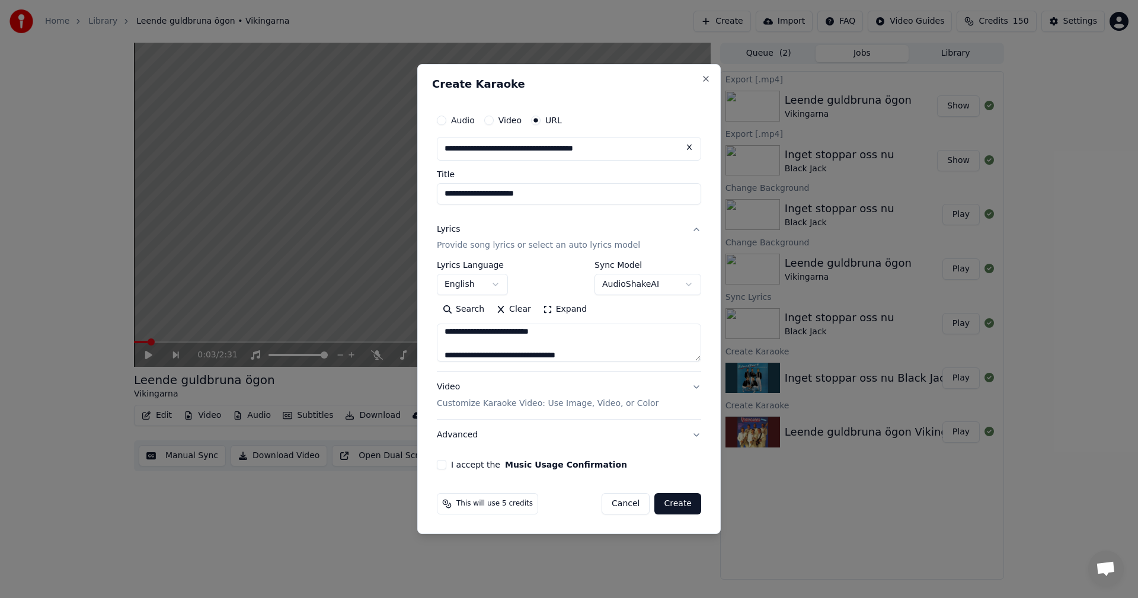
scroll to position [620, 0]
type textarea "**********"
click at [440, 463] on button "I accept the Music Usage Confirmation" at bounding box center [441, 464] width 9 height 9
click at [681, 506] on button "Create" at bounding box center [678, 503] width 47 height 21
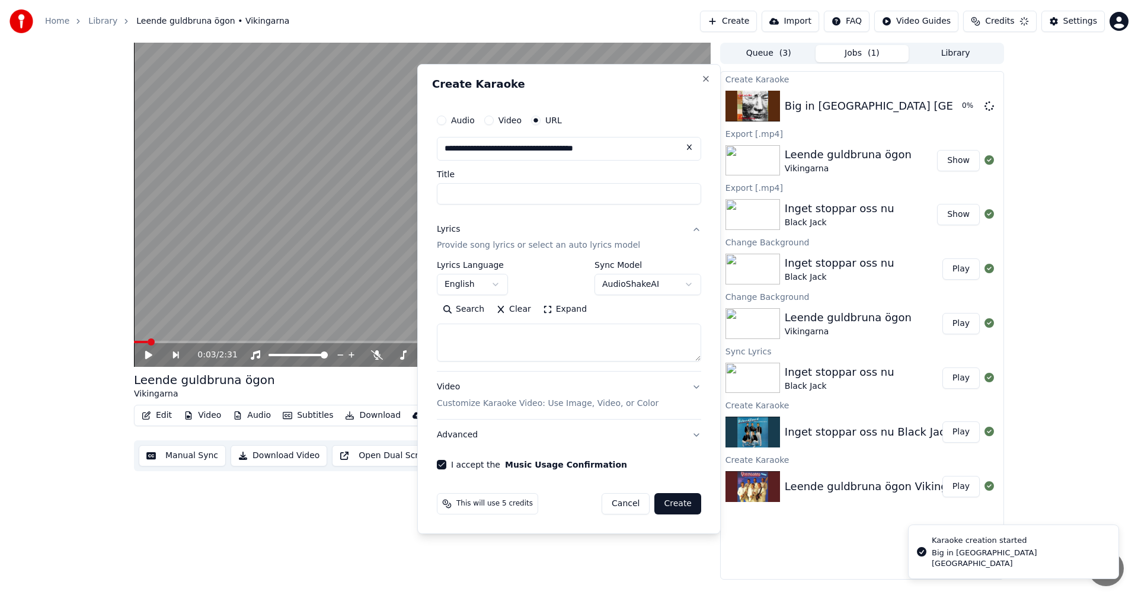
select select
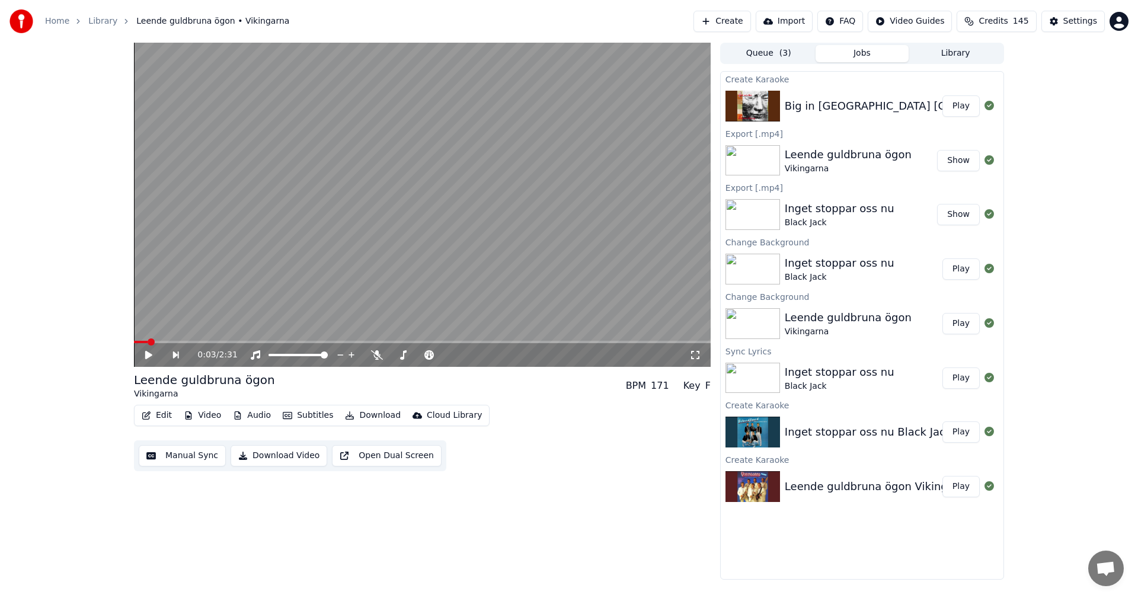
click at [823, 114] on div "Big in [GEOGRAPHIC_DATA] [GEOGRAPHIC_DATA]" at bounding box center [915, 106] width 261 height 17
click at [958, 104] on button "Play" at bounding box center [961, 105] width 37 height 21
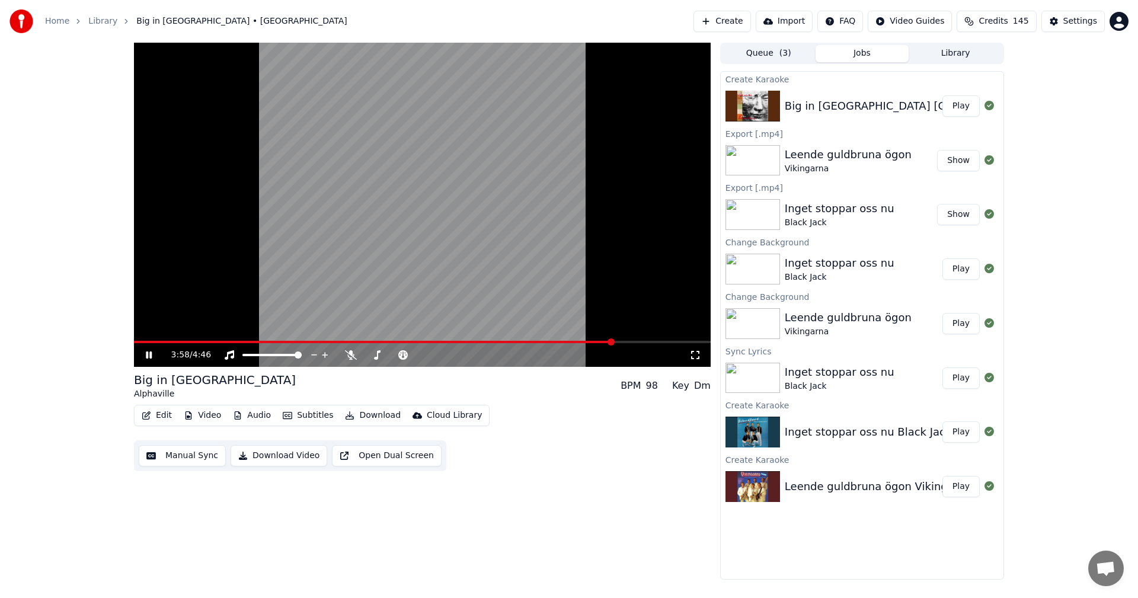
click at [614, 342] on span at bounding box center [422, 342] width 577 height 2
click at [658, 342] on span at bounding box center [422, 342] width 577 height 2
click at [675, 342] on span at bounding box center [422, 342] width 577 height 2
click at [610, 341] on span at bounding box center [372, 342] width 476 height 2
click at [601, 340] on video at bounding box center [422, 205] width 577 height 324
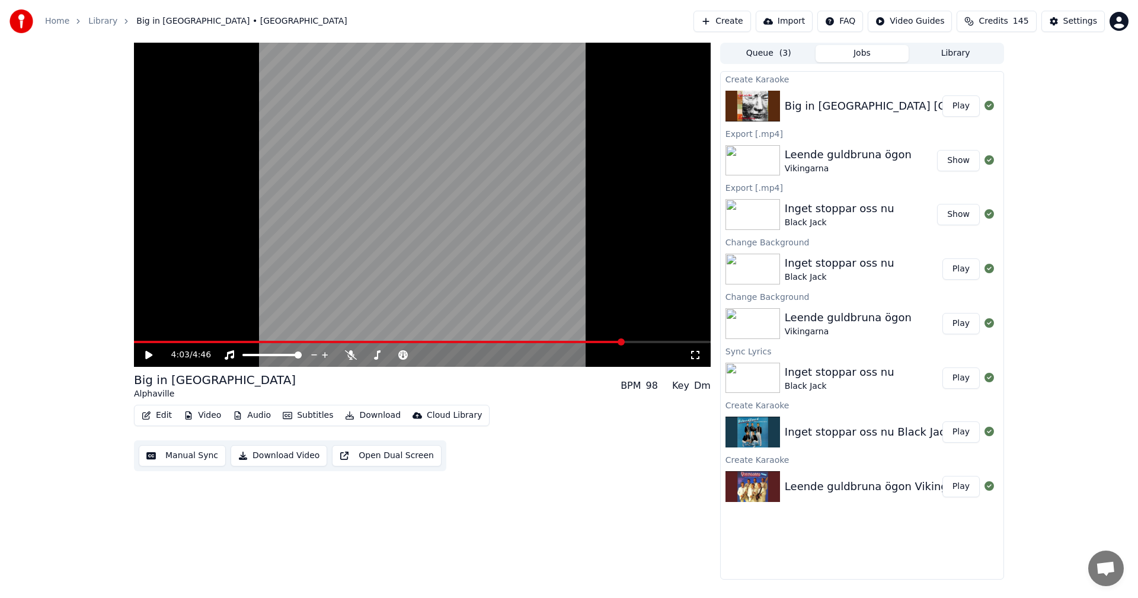
click at [601, 340] on video at bounding box center [422, 205] width 577 height 324
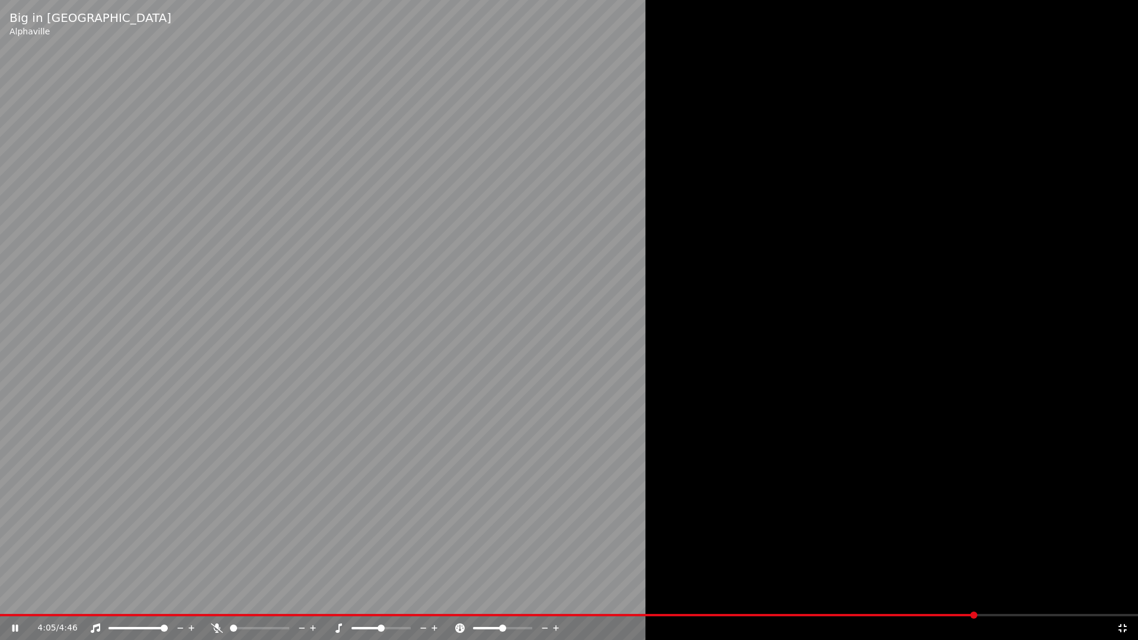
click at [873, 598] on span at bounding box center [488, 615] width 977 height 2
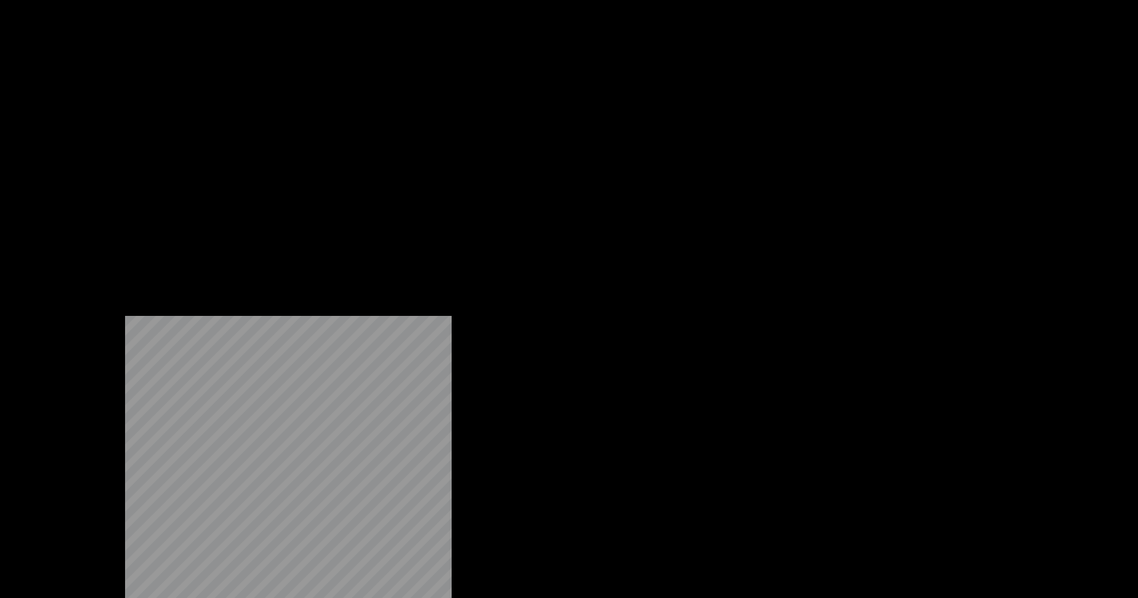
click at [210, 100] on button "Video" at bounding box center [202, 91] width 47 height 17
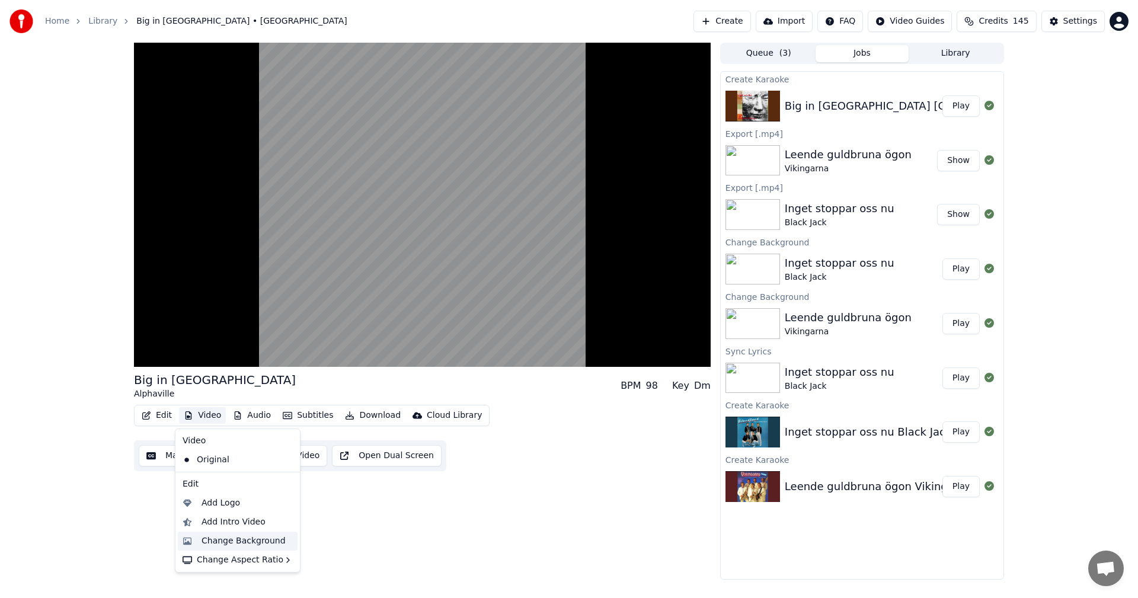
click at [242, 537] on div "Change Background" at bounding box center [244, 541] width 84 height 12
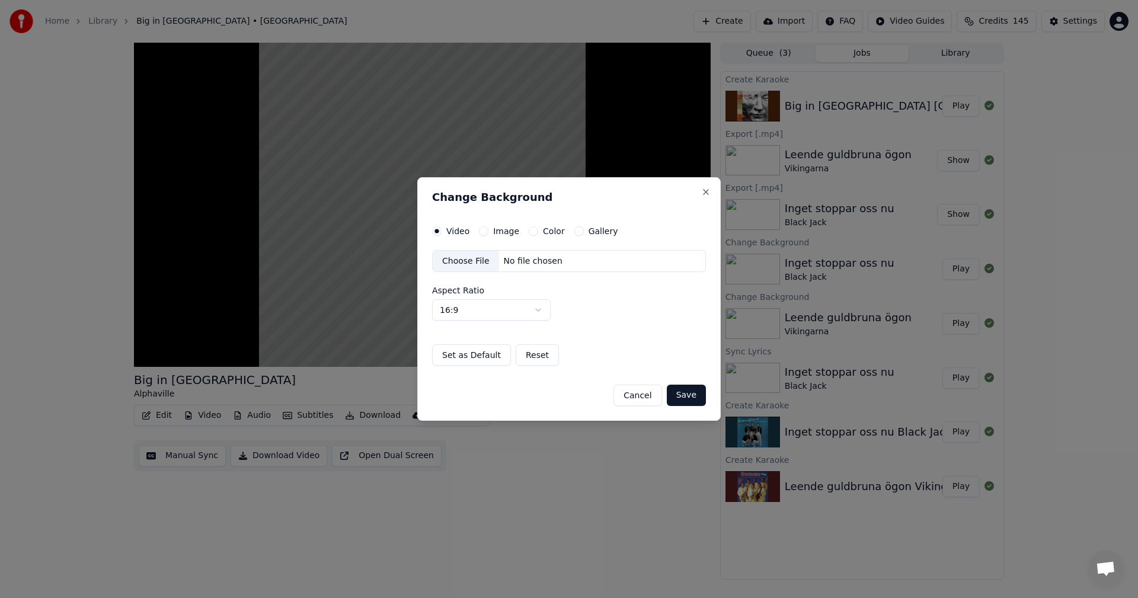
click at [576, 234] on button "Gallery" at bounding box center [579, 230] width 9 height 9
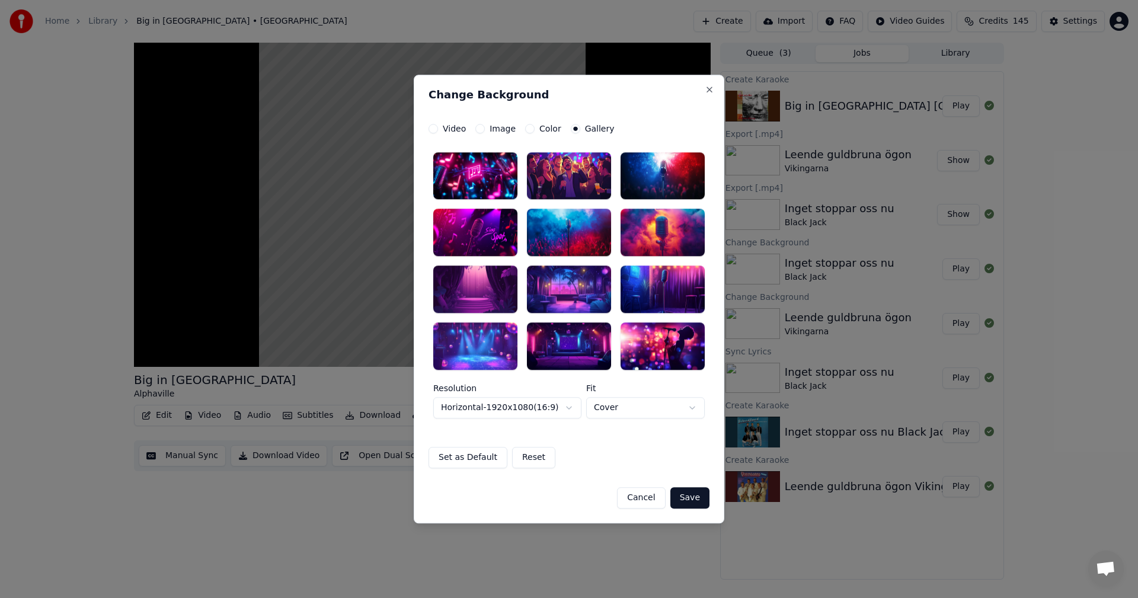
click at [677, 208] on div at bounding box center [569, 261] width 272 height 218
click at [656, 237] on div at bounding box center [663, 232] width 84 height 47
click at [694, 500] on button "Save" at bounding box center [690, 497] width 39 height 21
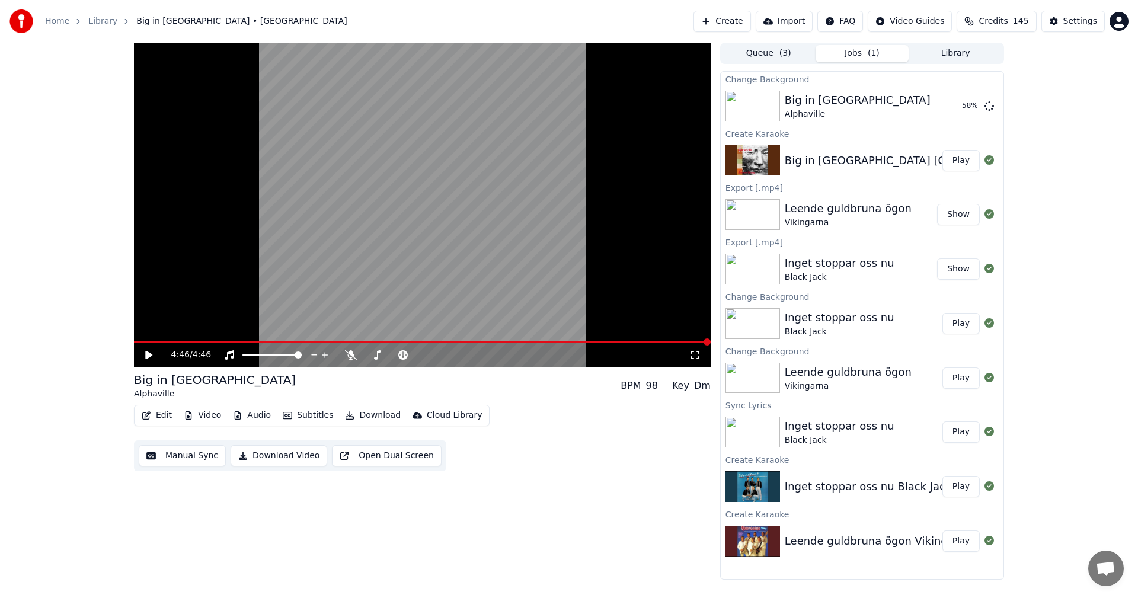
click at [1022, 25] on span "145" at bounding box center [1021, 21] width 16 height 12
click at [1012, 132] on button "Refresh" at bounding box center [1004, 142] width 61 height 21
click at [1077, 241] on div "4:46 / 4:46 Big in [GEOGRAPHIC_DATA] [GEOGRAPHIC_DATA] BPM 98 Key Dm Edit Video…" at bounding box center [569, 311] width 1138 height 537
click at [962, 106] on button "Play" at bounding box center [961, 105] width 37 height 21
